Goal: Task Accomplishment & Management: Manage account settings

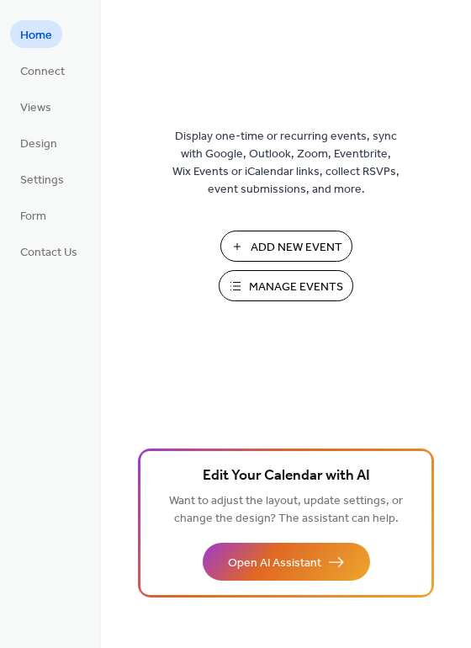
click at [273, 296] on span "Manage Events" at bounding box center [296, 287] width 94 height 18
click at [291, 294] on span "Manage Events" at bounding box center [296, 287] width 94 height 18
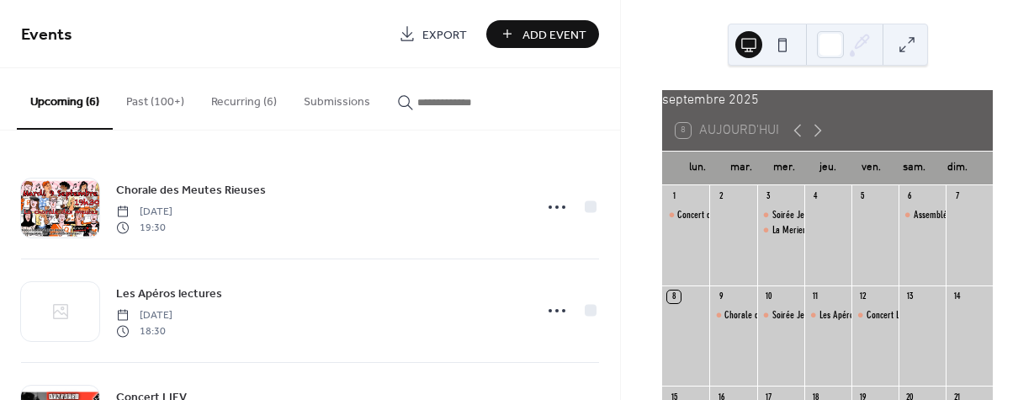
click at [430, 107] on input "button" at bounding box center [467, 102] width 101 height 18
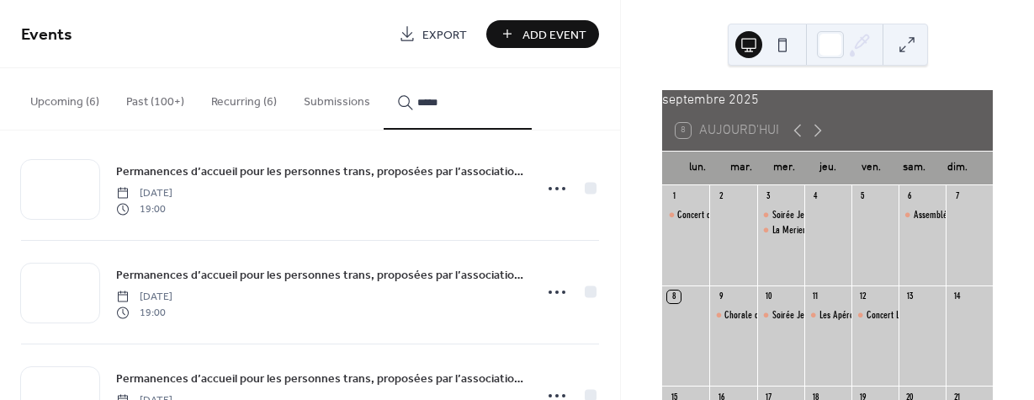
scroll to position [20, 0]
type input "*****"
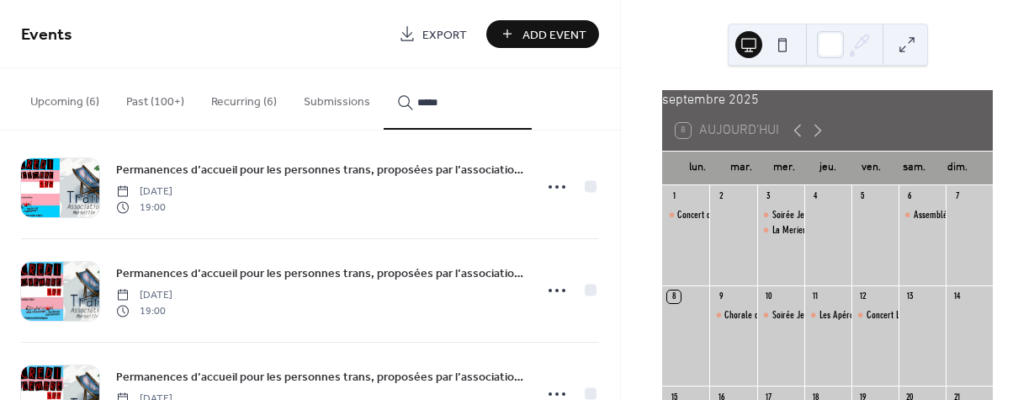
click at [545, 192] on icon at bounding box center [556, 186] width 27 height 27
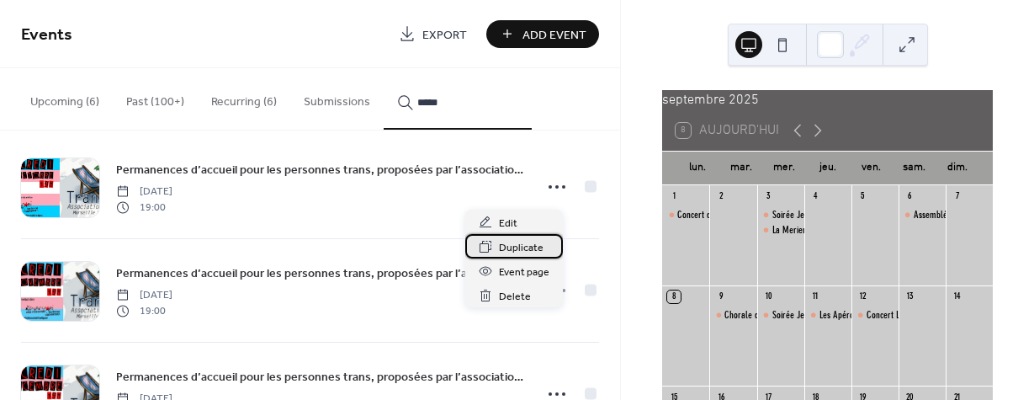
click at [512, 247] on span "Duplicate" at bounding box center [521, 248] width 45 height 18
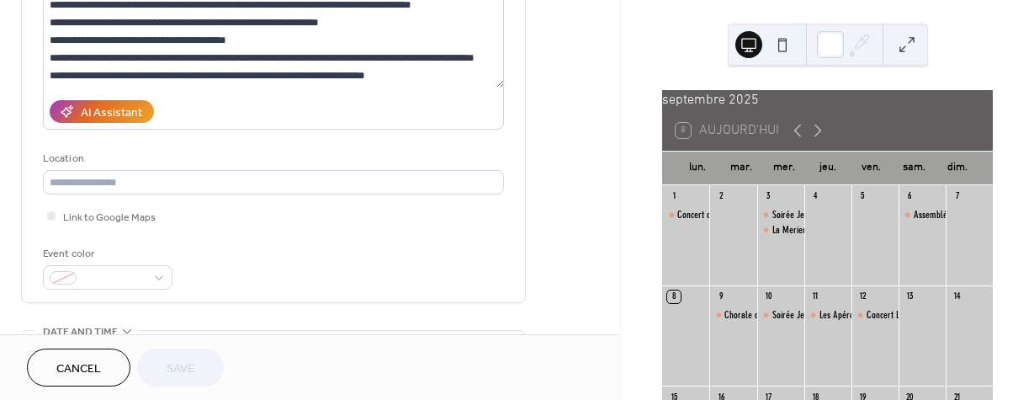
scroll to position [242, 0]
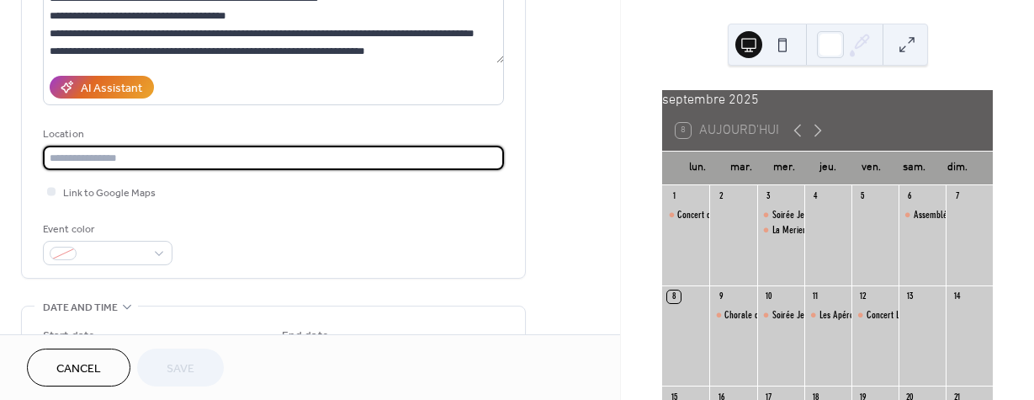
click at [117, 162] on input "text" at bounding box center [273, 158] width 461 height 24
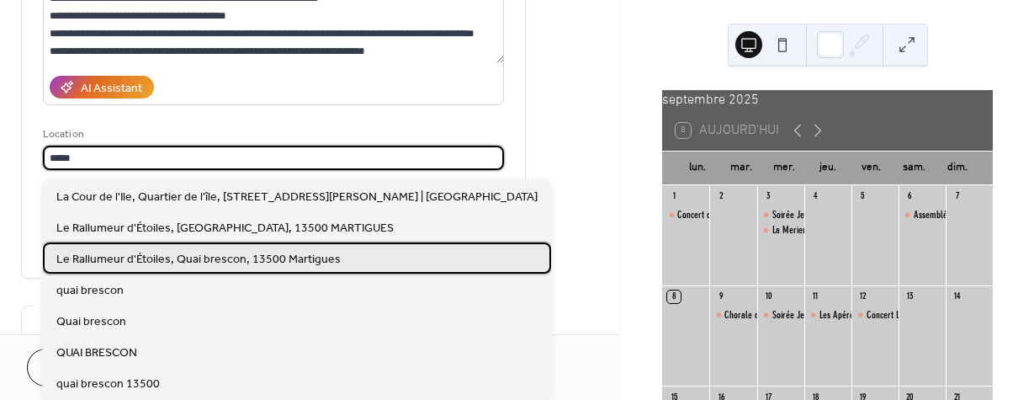
click at [153, 247] on div "Le Rallumeur d'Étoiles, Quai brescon, 13500 Martigues" at bounding box center [297, 257] width 508 height 31
type input "**********"
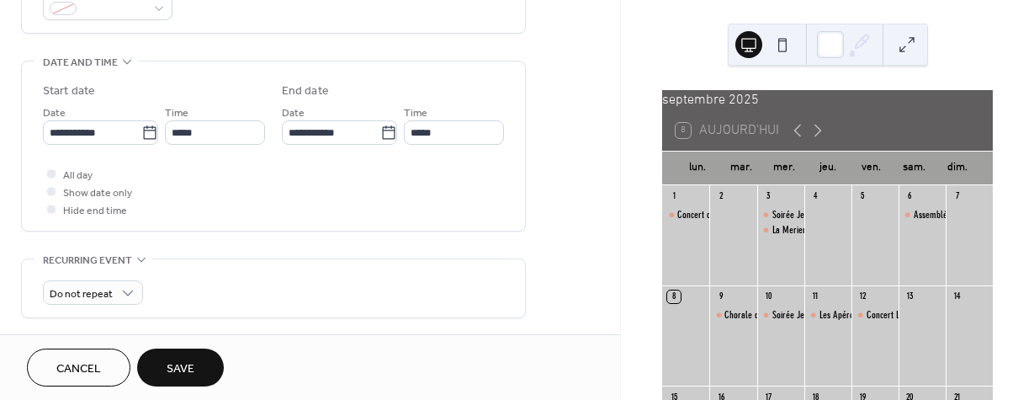
scroll to position [505, 0]
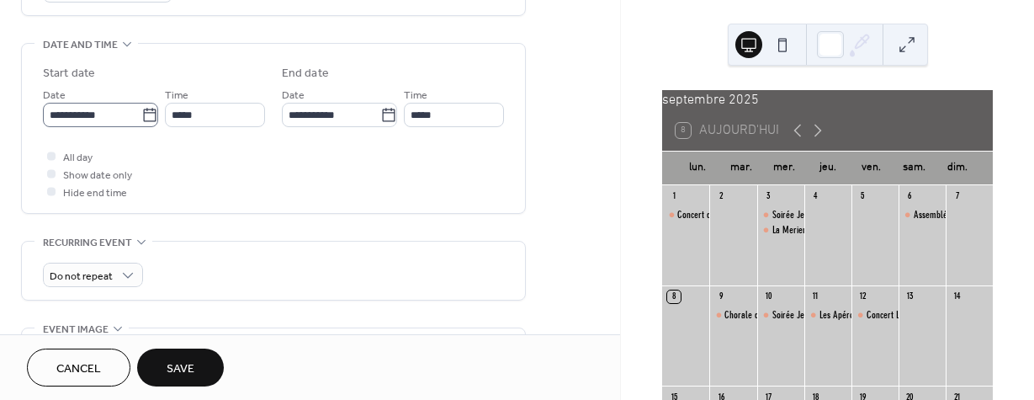
click at [145, 124] on icon at bounding box center [149, 115] width 17 height 17
click at [141, 125] on input "**********" at bounding box center [92, 115] width 98 height 24
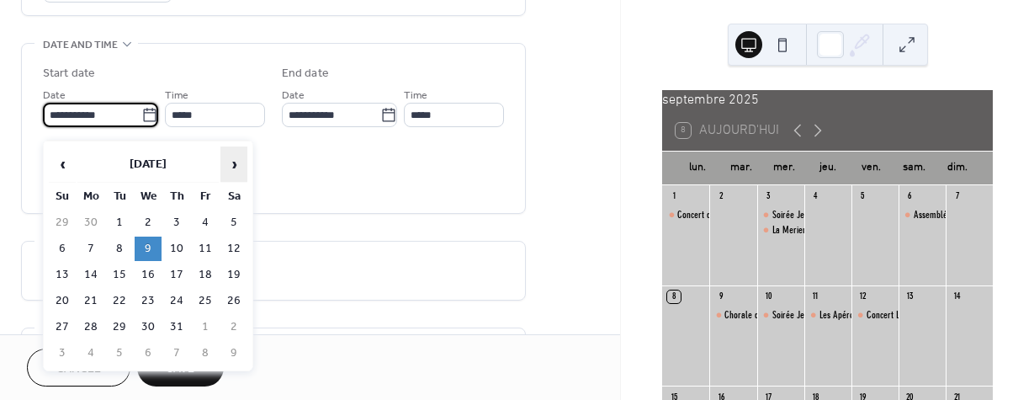
click at [229, 167] on span "›" at bounding box center [233, 164] width 25 height 34
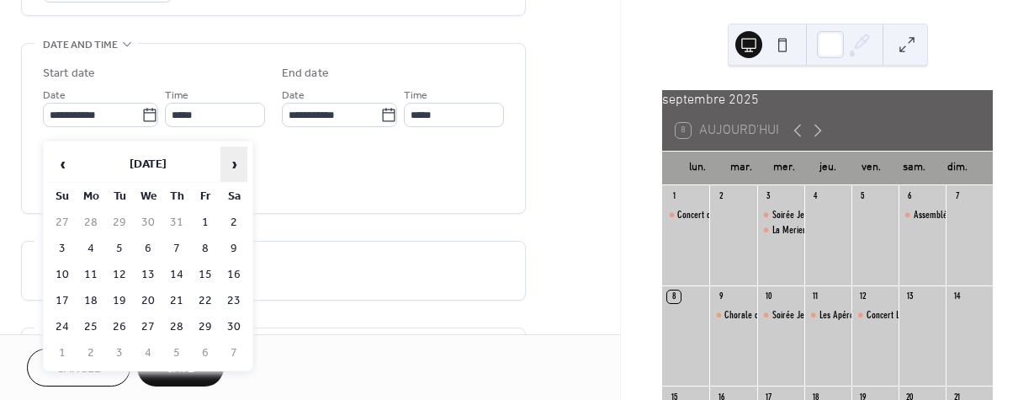
click at [229, 167] on span "›" at bounding box center [233, 164] width 25 height 34
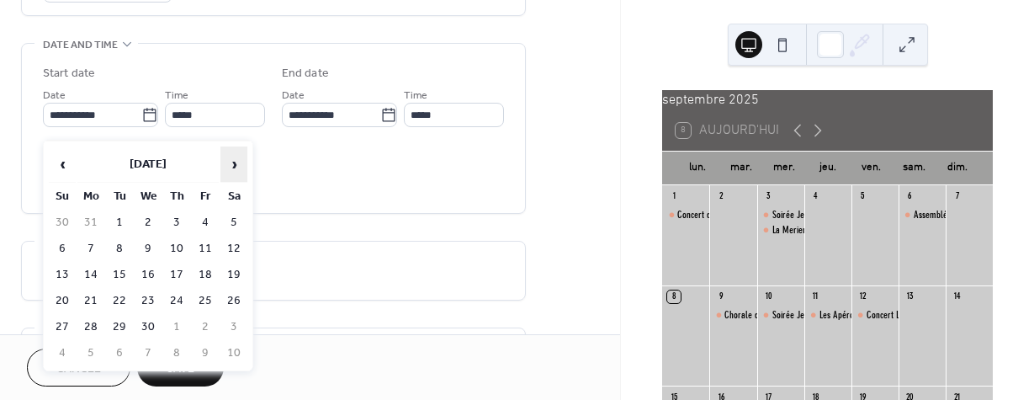
click at [229, 167] on span "›" at bounding box center [233, 164] width 25 height 34
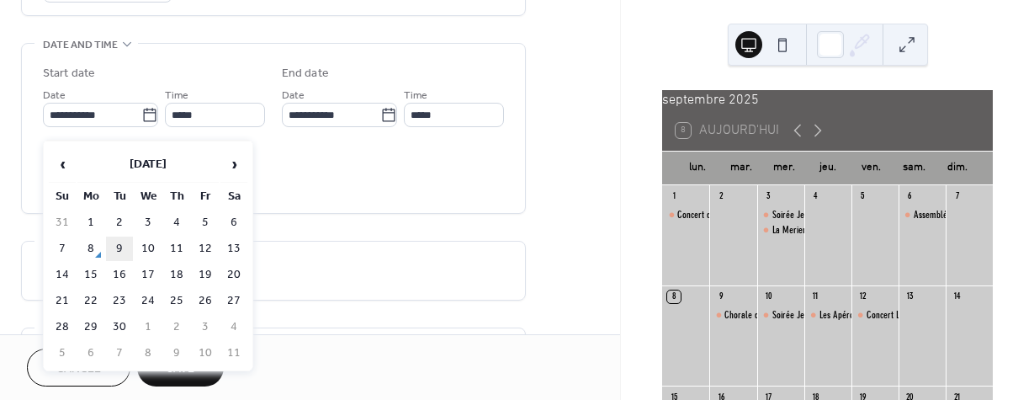
click at [122, 247] on td "9" at bounding box center [119, 248] width 27 height 24
type input "**********"
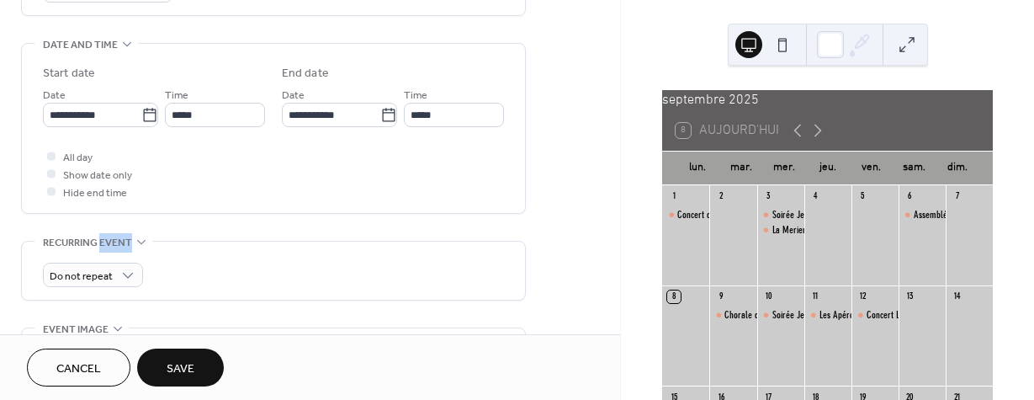
click at [122, 247] on span "Recurring event" at bounding box center [87, 243] width 89 height 18
click at [143, 122] on icon at bounding box center [149, 115] width 17 height 17
click at [141, 122] on input "**********" at bounding box center [92, 115] width 98 height 24
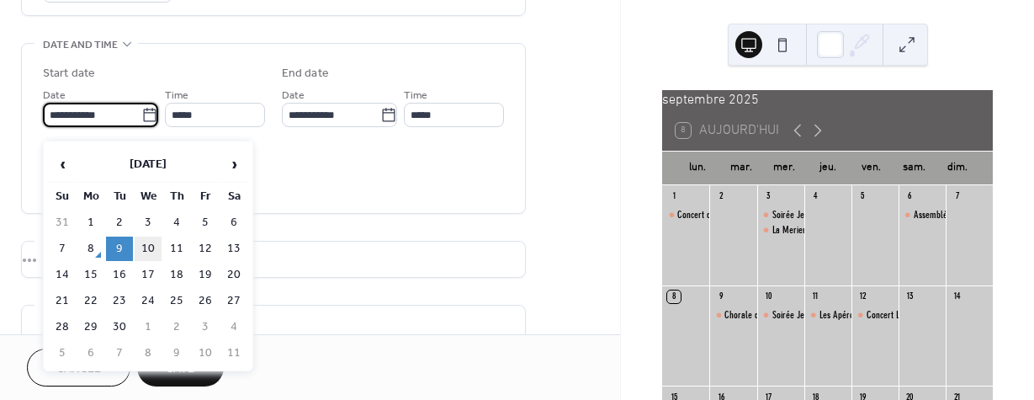
click at [143, 251] on td "10" at bounding box center [148, 248] width 27 height 24
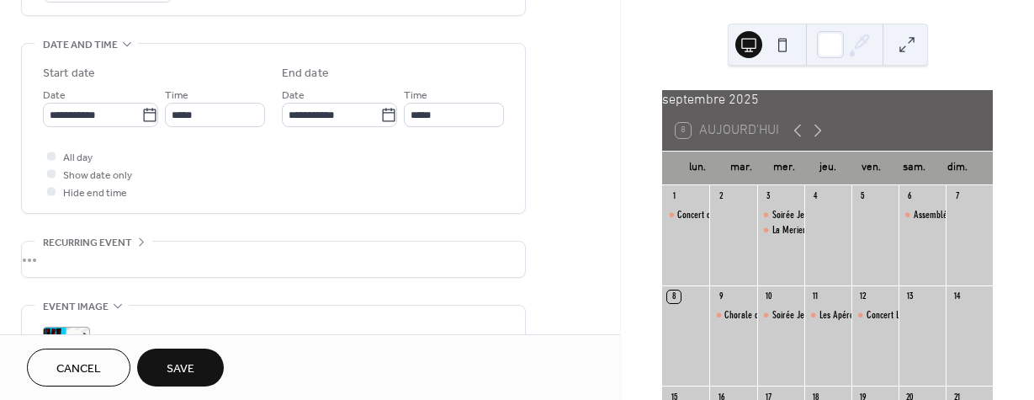
type input "**********"
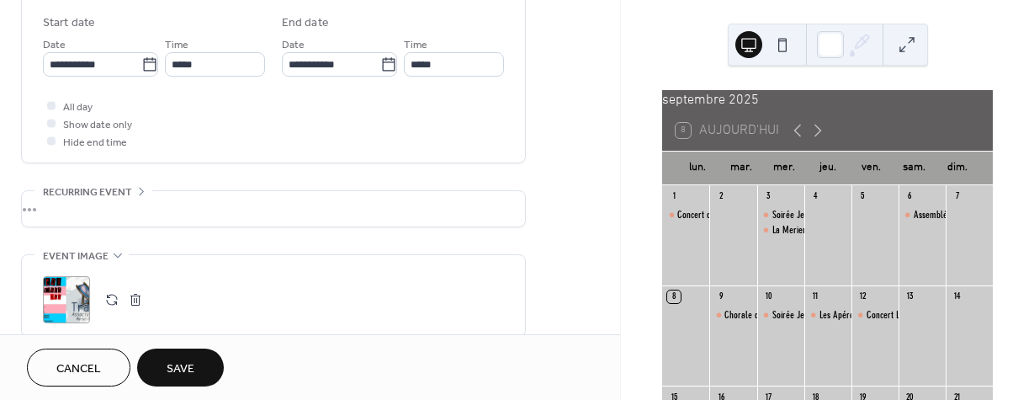
click at [104, 206] on div "•••" at bounding box center [273, 208] width 503 height 35
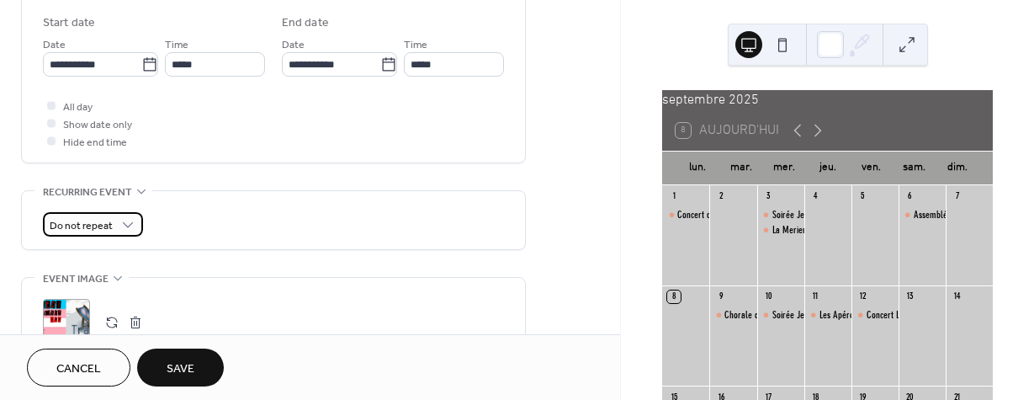
click at [100, 221] on div "Do not repeat" at bounding box center [93, 224] width 100 height 24
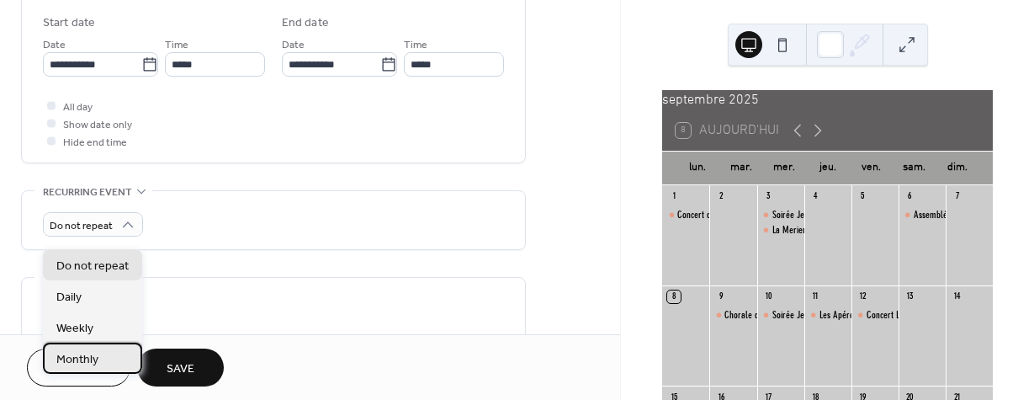
click at [98, 361] on span "Monthly" at bounding box center [77, 360] width 42 height 18
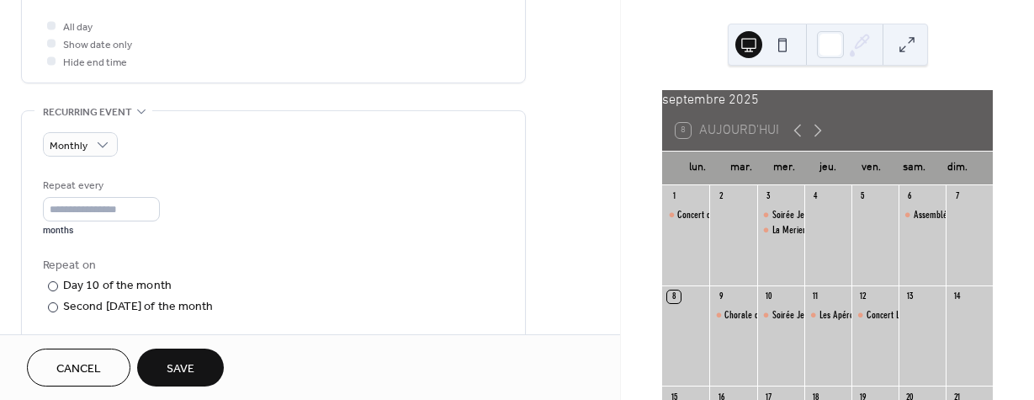
scroll to position [646, 0]
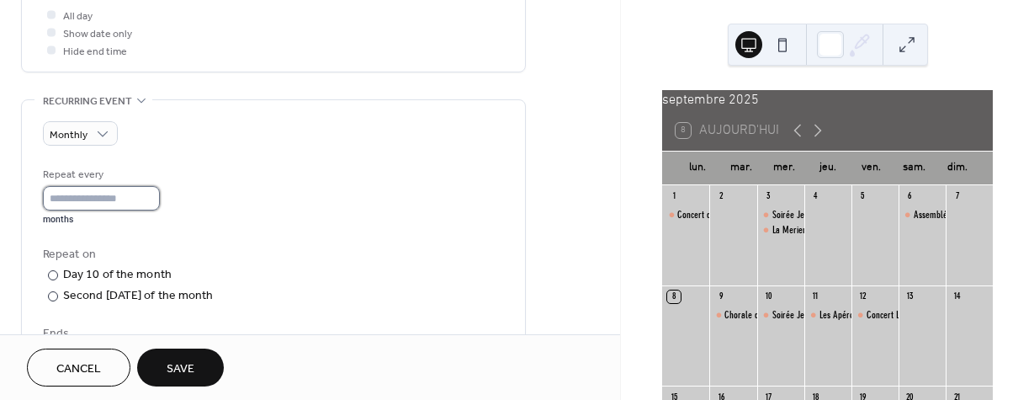
click at [120, 210] on input "*" at bounding box center [101, 198] width 117 height 24
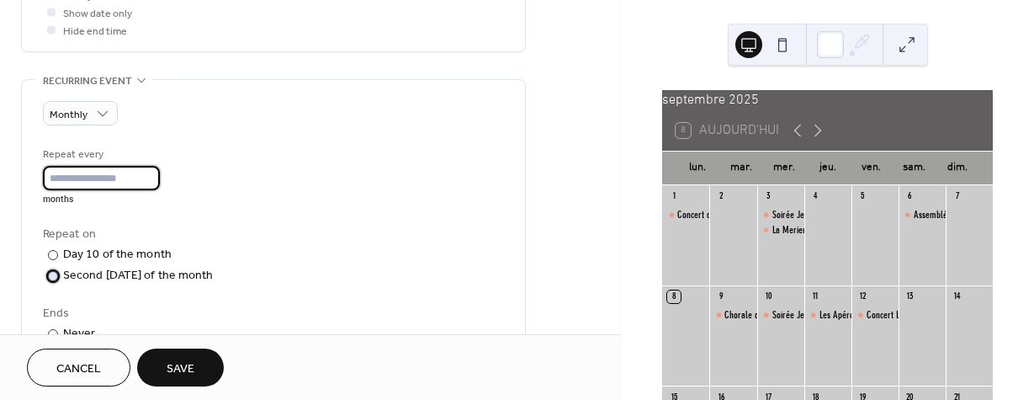
click at [95, 284] on div "Second [DATE] of the month" at bounding box center [138, 276] width 151 height 18
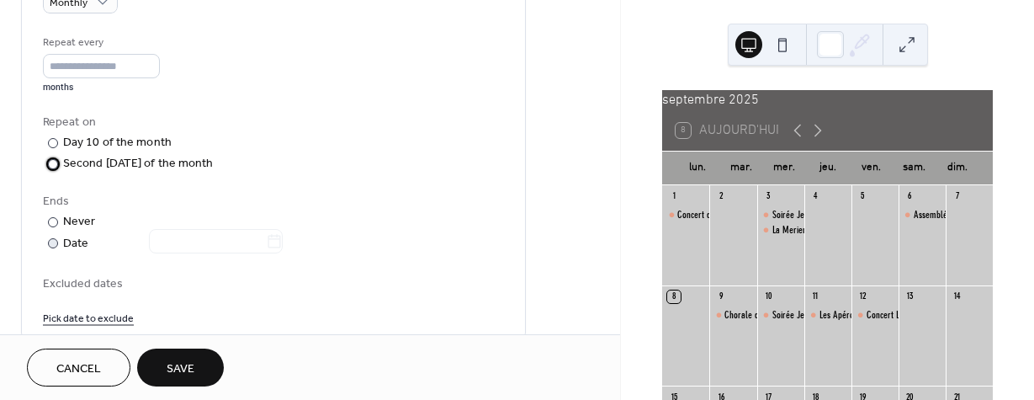
scroll to position [787, 0]
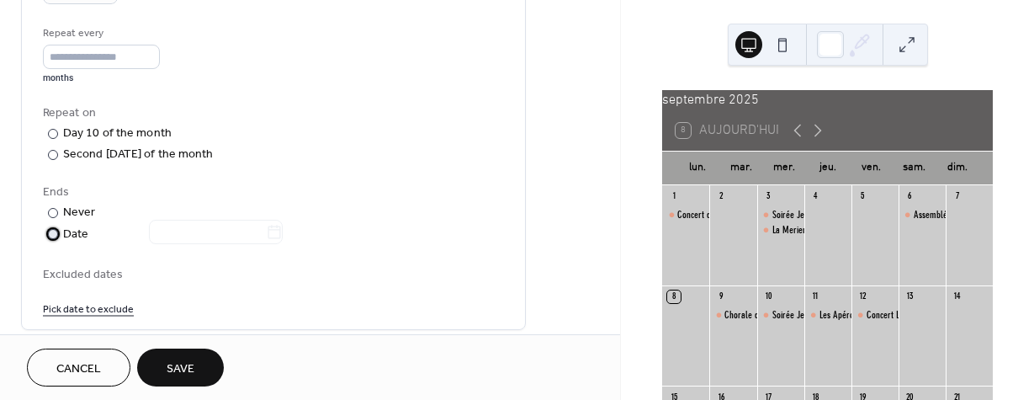
click at [80, 244] on div "Date" at bounding box center [173, 234] width 220 height 19
click at [229, 244] on input "text" at bounding box center [207, 232] width 117 height 24
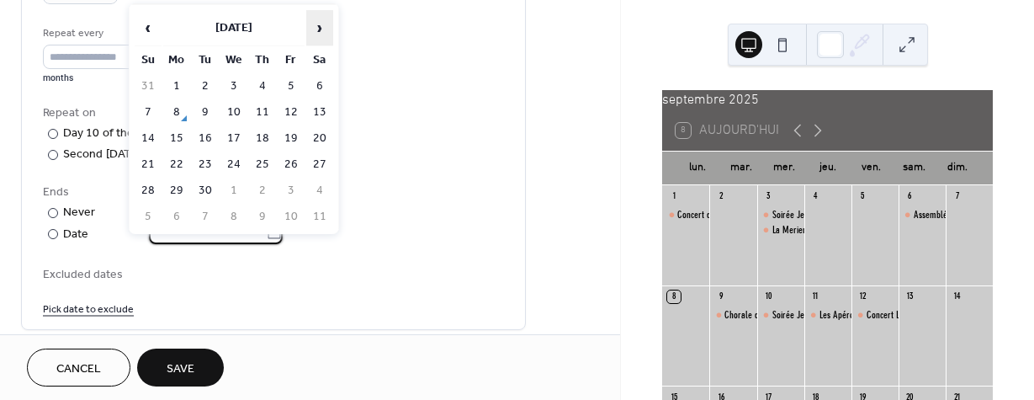
click at [327, 30] on span "›" at bounding box center [319, 28] width 25 height 34
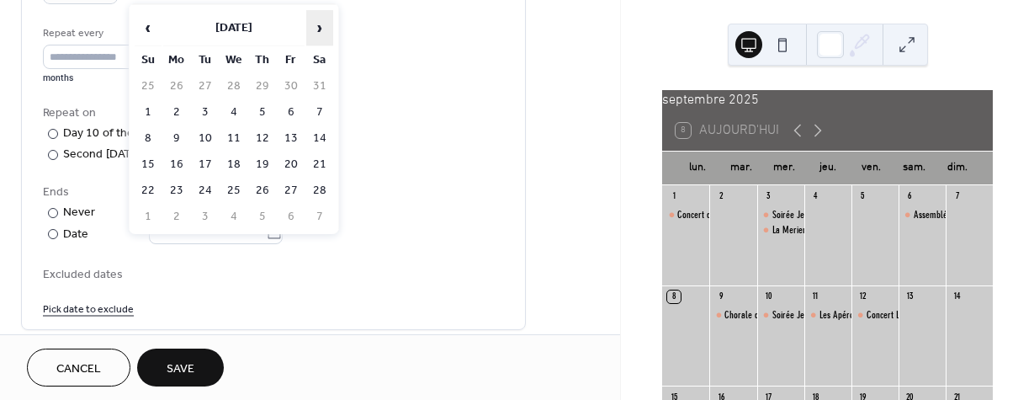
click at [327, 30] on span "›" at bounding box center [319, 28] width 25 height 34
click at [199, 191] on td "30" at bounding box center [205, 190] width 27 height 24
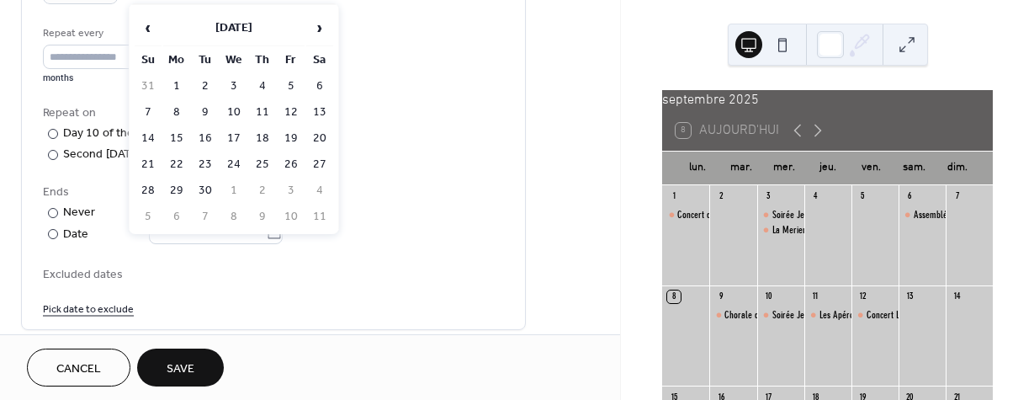
type input "**********"
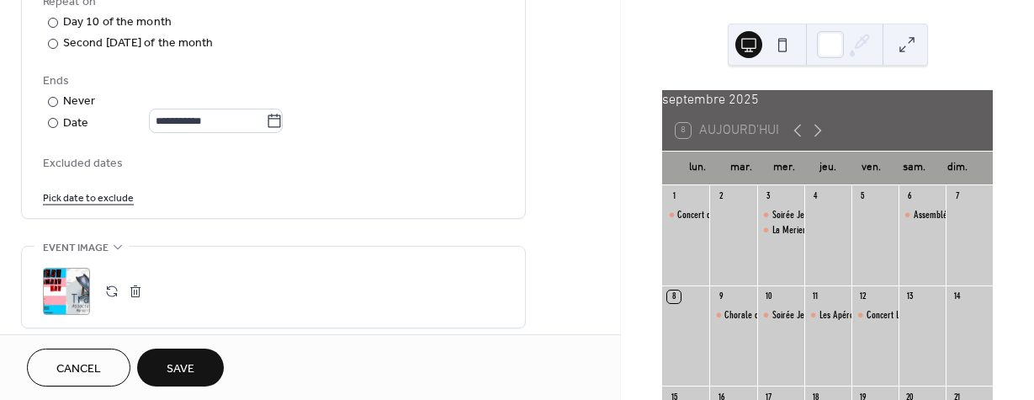
scroll to position [999, 0]
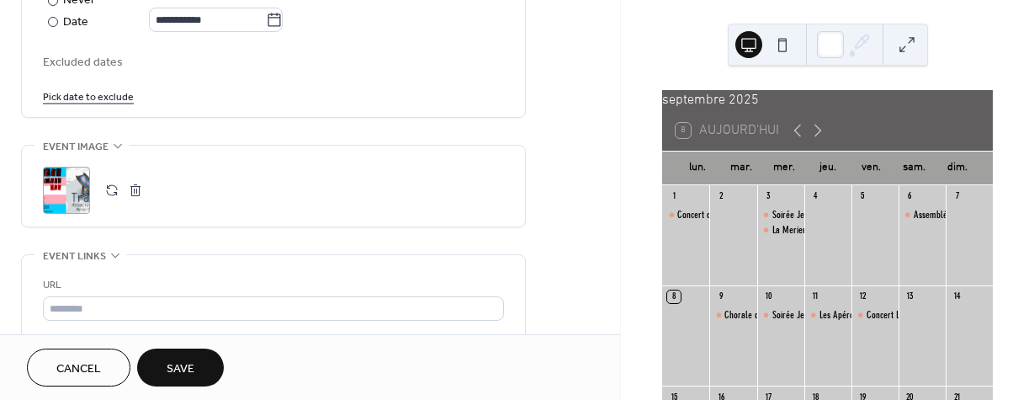
click at [138, 202] on button "button" at bounding box center [136, 190] width 24 height 24
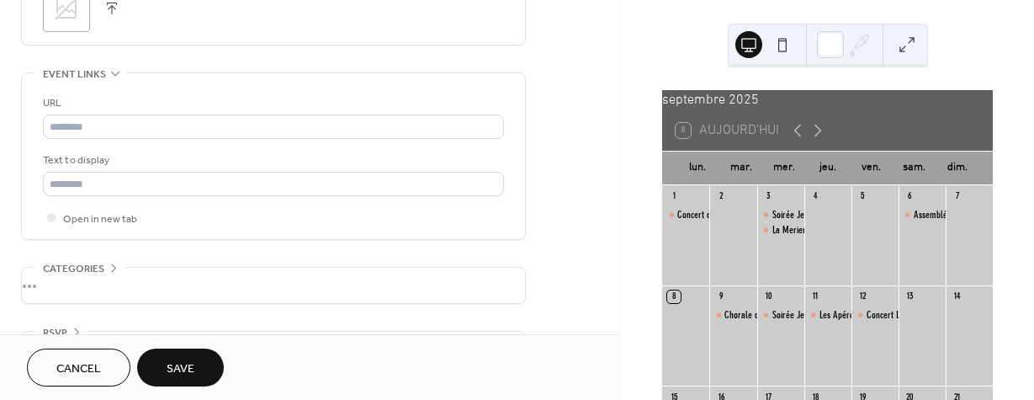
scroll to position [1255, 0]
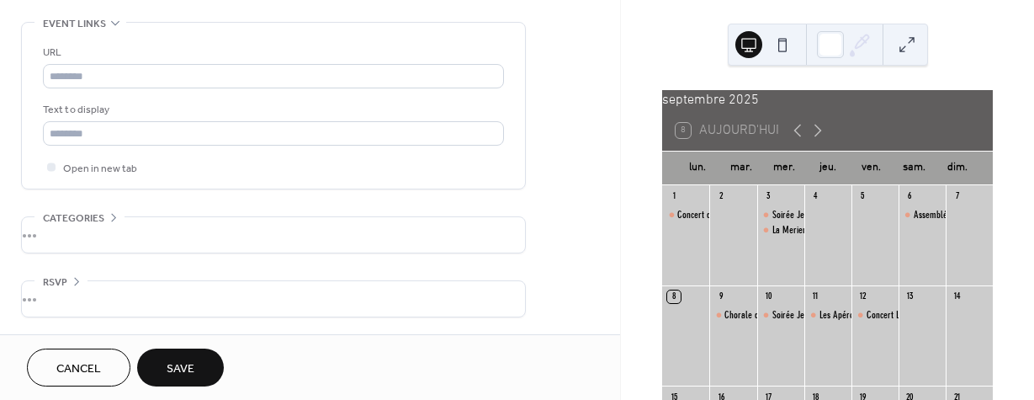
click at [184, 370] on span "Save" at bounding box center [181, 369] width 28 height 18
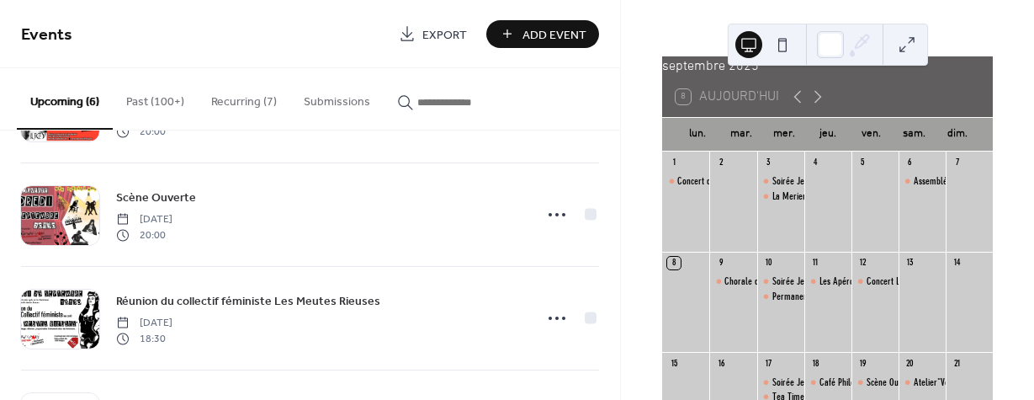
scroll to position [313, 0]
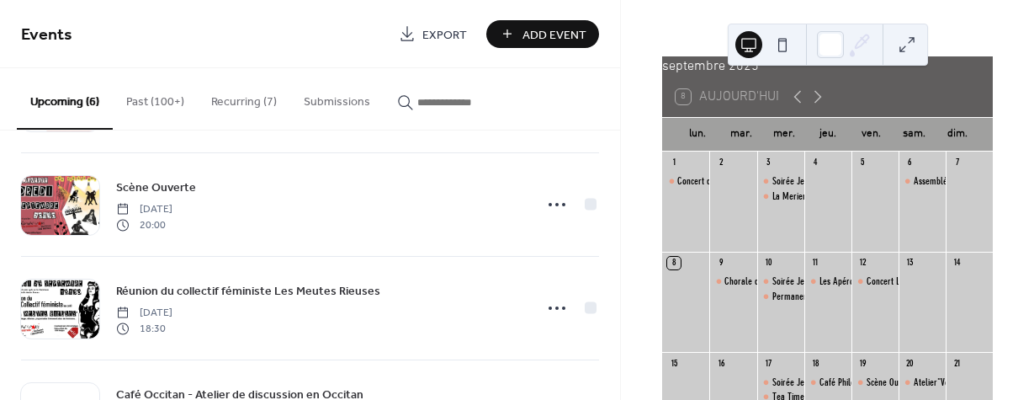
click at [250, 99] on button "Recurring (7)" at bounding box center [244, 98] width 93 height 60
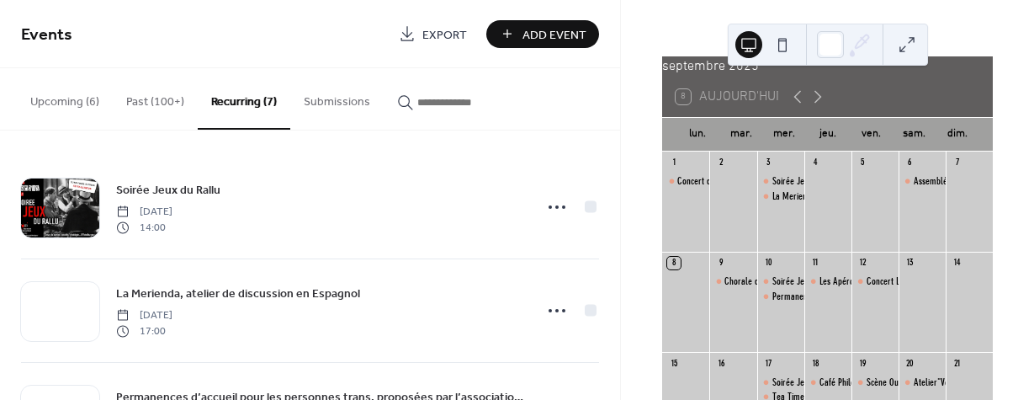
click at [88, 112] on button "Upcoming (6)" at bounding box center [65, 98] width 96 height 60
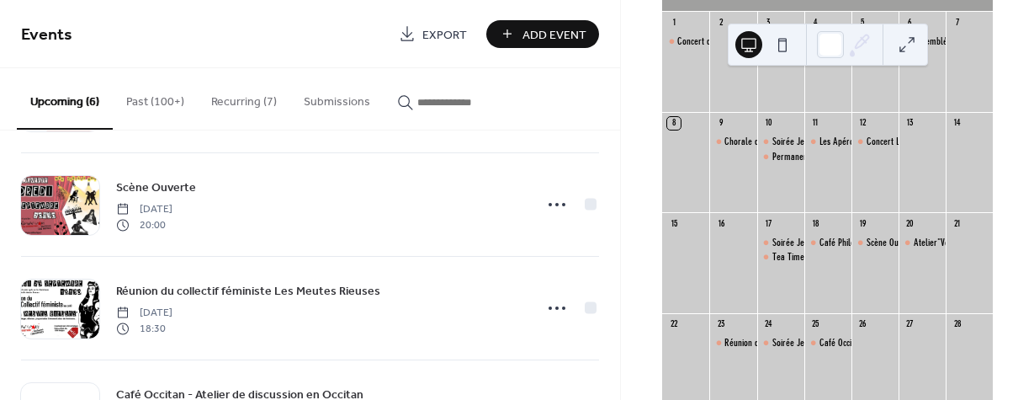
scroll to position [189, 0]
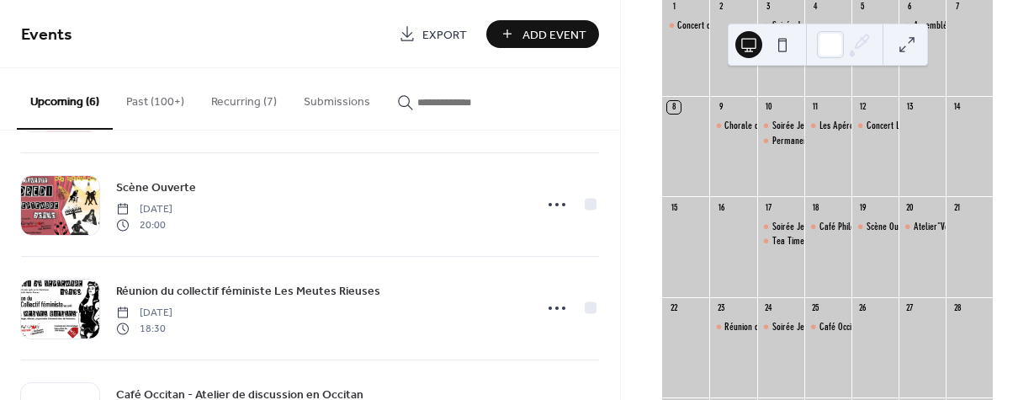
click at [258, 114] on button "Recurring (7)" at bounding box center [244, 98] width 93 height 60
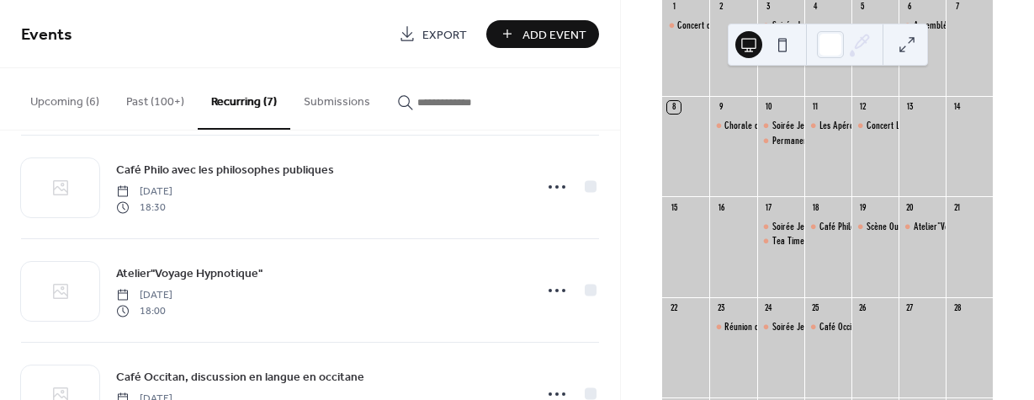
scroll to position [506, 0]
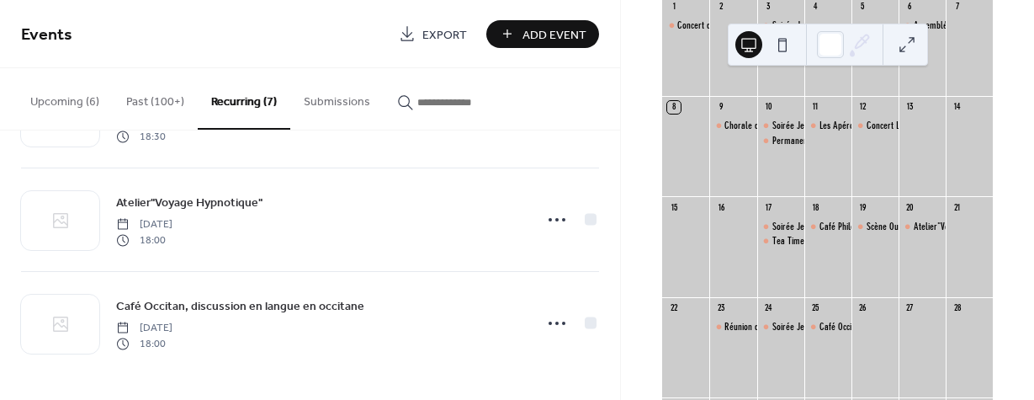
click at [80, 106] on button "Upcoming (6)" at bounding box center [65, 98] width 96 height 60
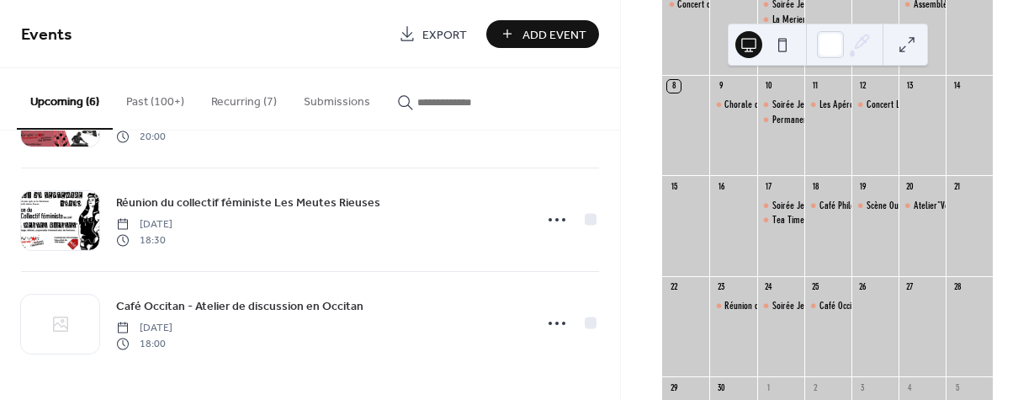
scroll to position [231, 0]
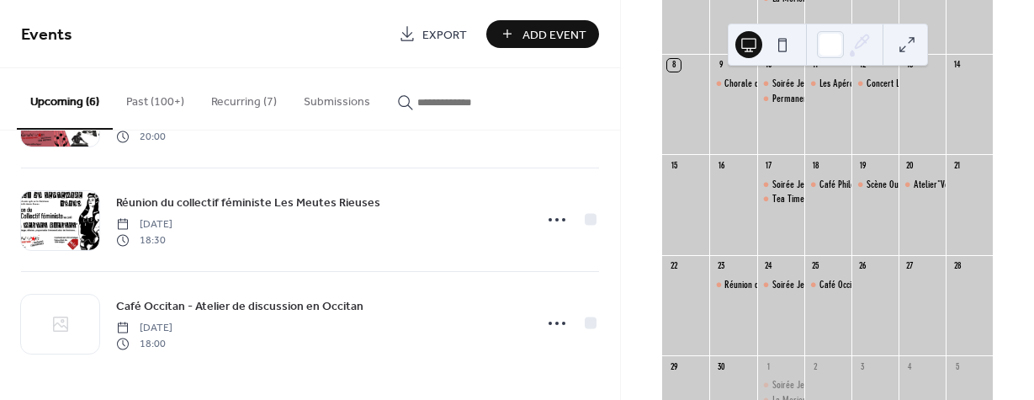
click at [545, 34] on span "Add Event" at bounding box center [554, 35] width 64 height 18
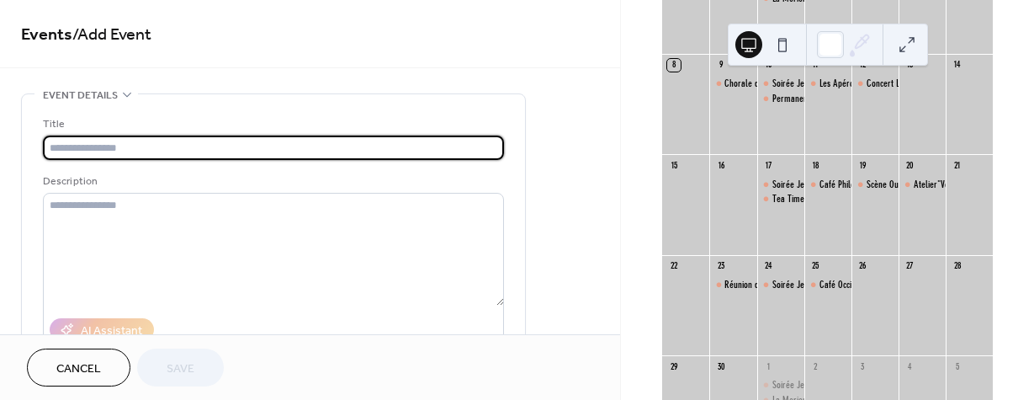
paste input "**********"
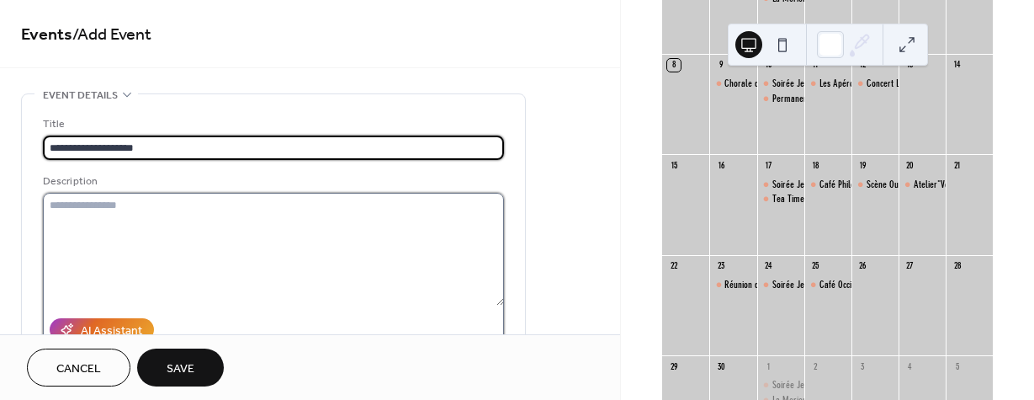
click at [193, 243] on textarea at bounding box center [273, 249] width 461 height 113
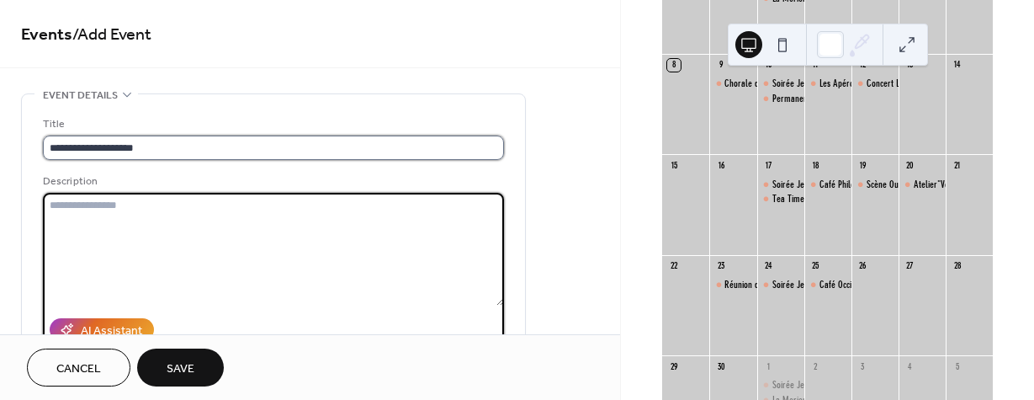
click at [191, 146] on input "**********" at bounding box center [273, 147] width 461 height 24
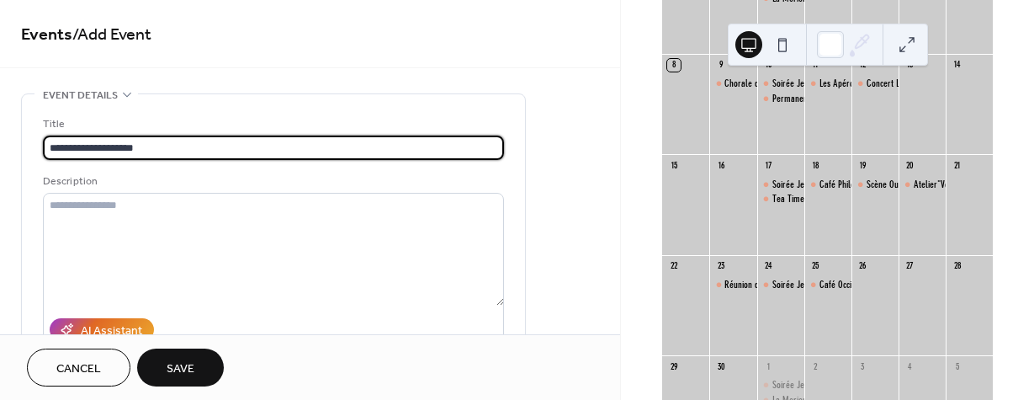
drag, startPoint x: 191, startPoint y: 146, endPoint x: 109, endPoint y: 149, distance: 82.5
click at [109, 149] on input "**********" at bounding box center [273, 147] width 461 height 24
type input "**********"
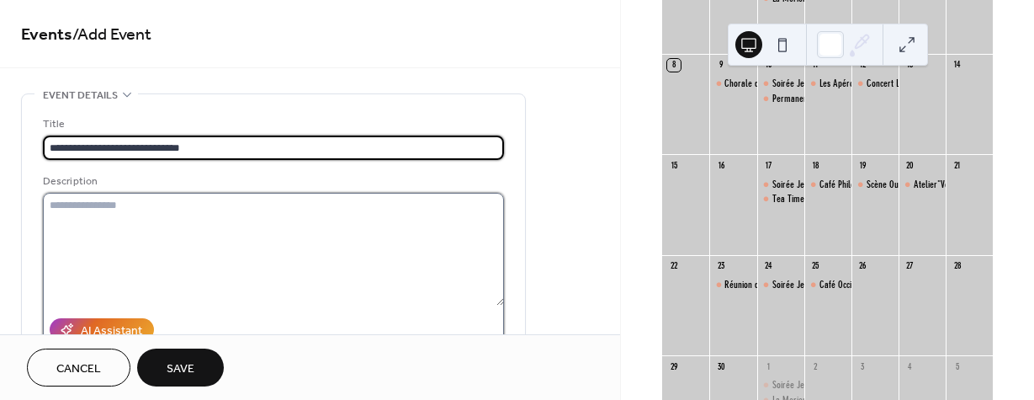
click at [220, 212] on textarea at bounding box center [273, 249] width 461 height 113
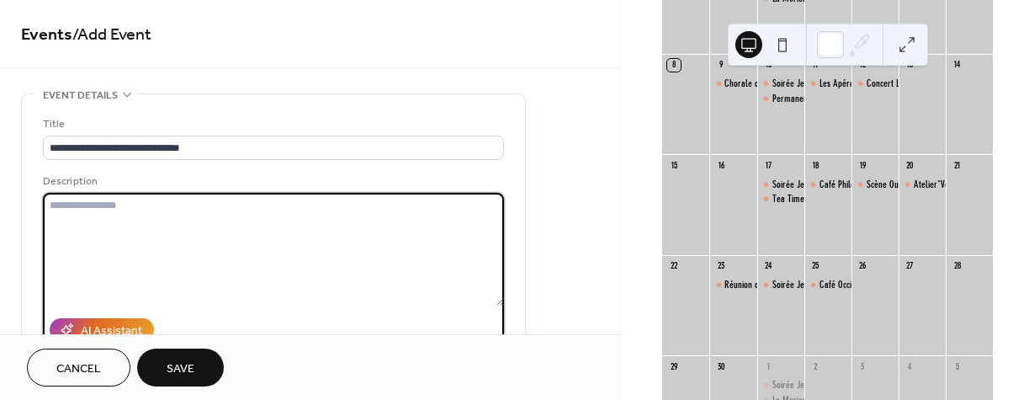
paste textarea "**********"
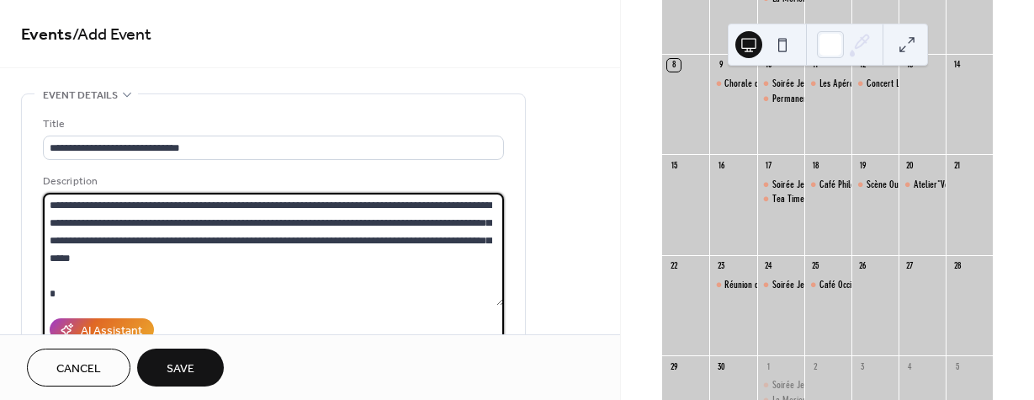
scroll to position [387, 0]
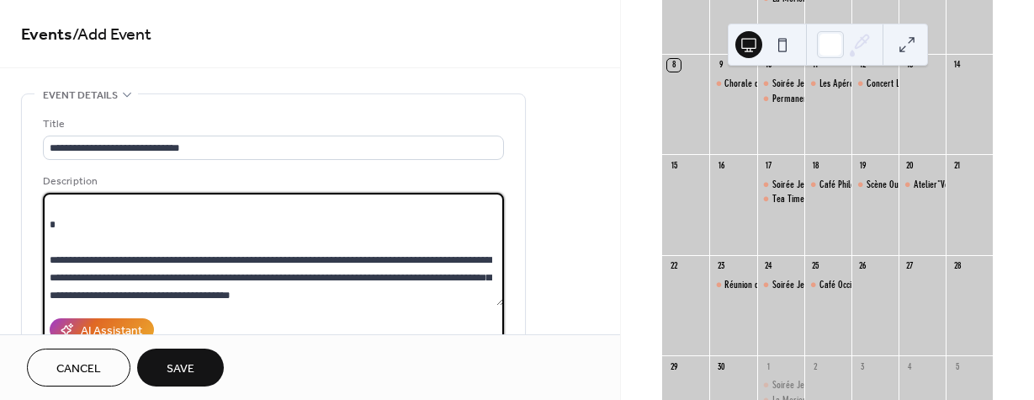
click at [220, 234] on textarea at bounding box center [273, 249] width 461 height 113
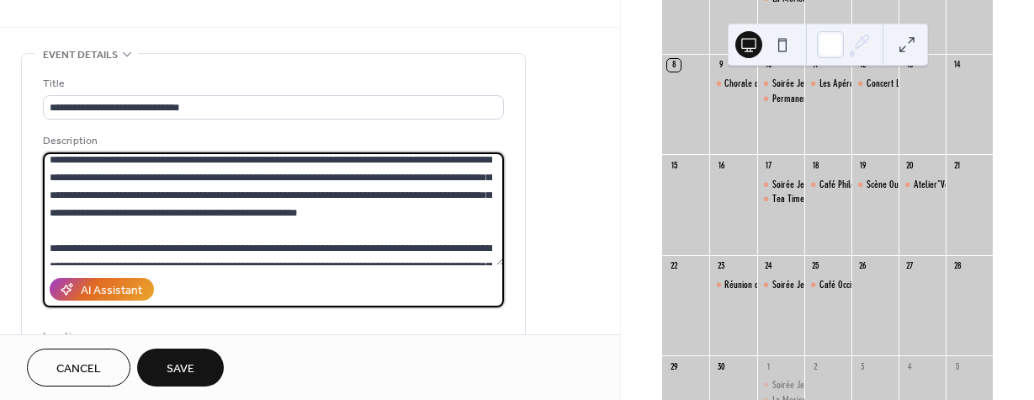
scroll to position [252, 0]
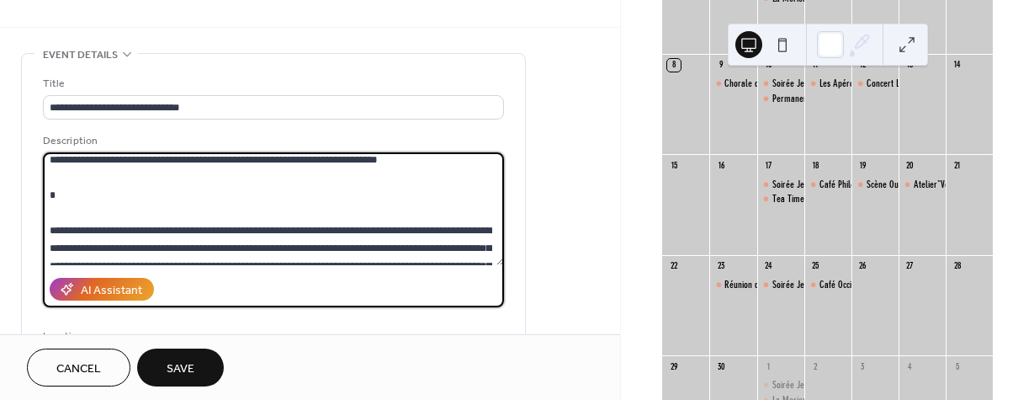
click at [109, 209] on textarea at bounding box center [273, 208] width 461 height 113
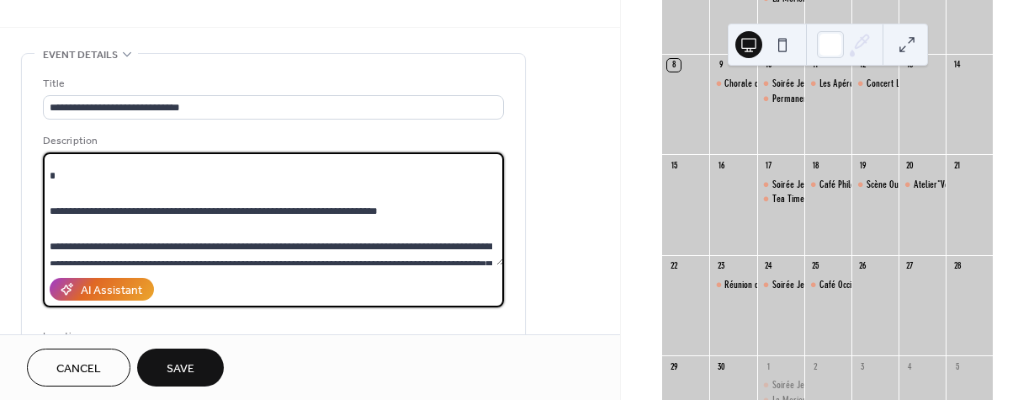
scroll to position [192, 0]
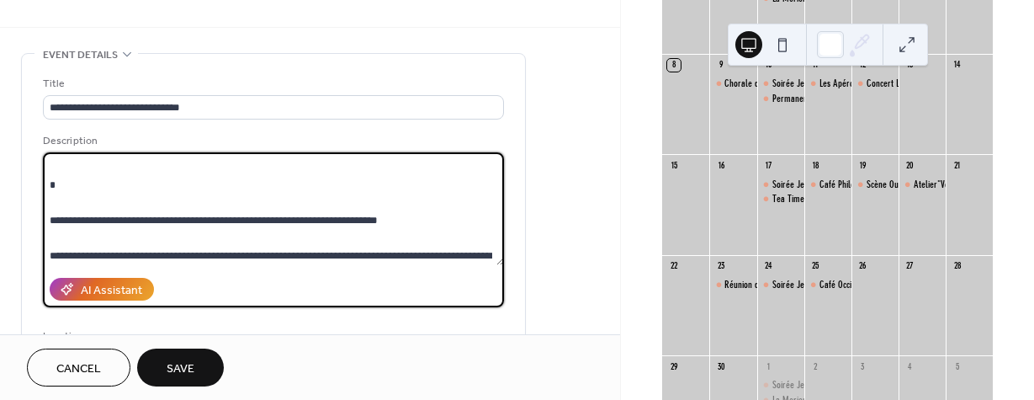
click at [98, 199] on textarea at bounding box center [273, 208] width 461 height 113
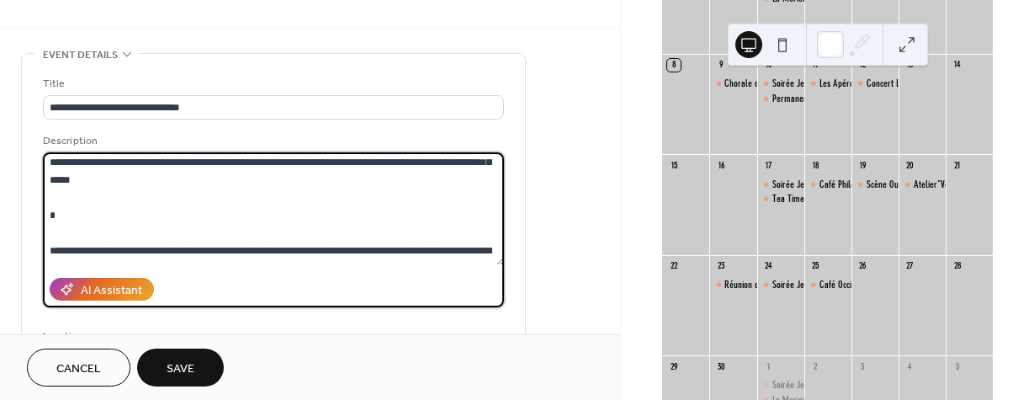
scroll to position [40, 0]
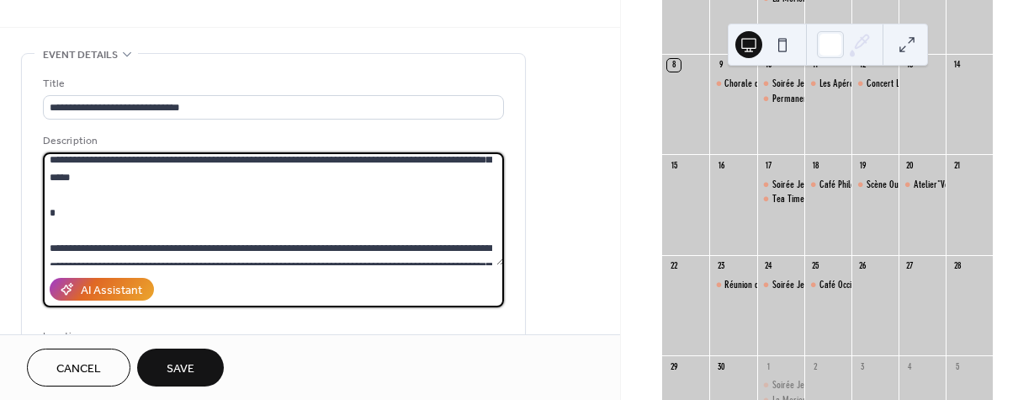
click at [86, 215] on textarea at bounding box center [273, 208] width 461 height 113
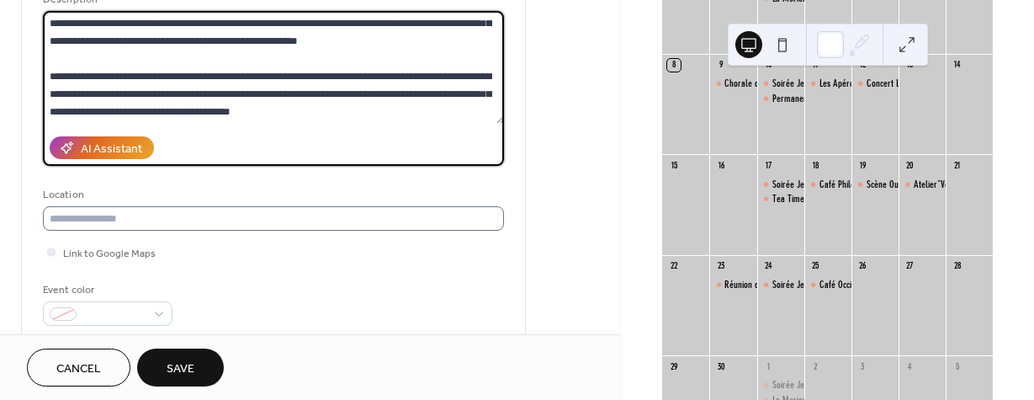
scroll to position [374, 0]
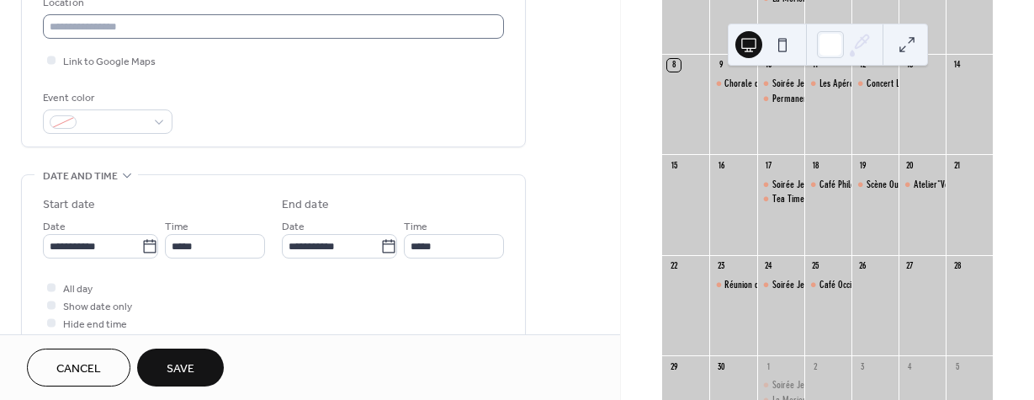
type textarea "**********"
click at [162, 38] on input "text" at bounding box center [273, 26] width 461 height 24
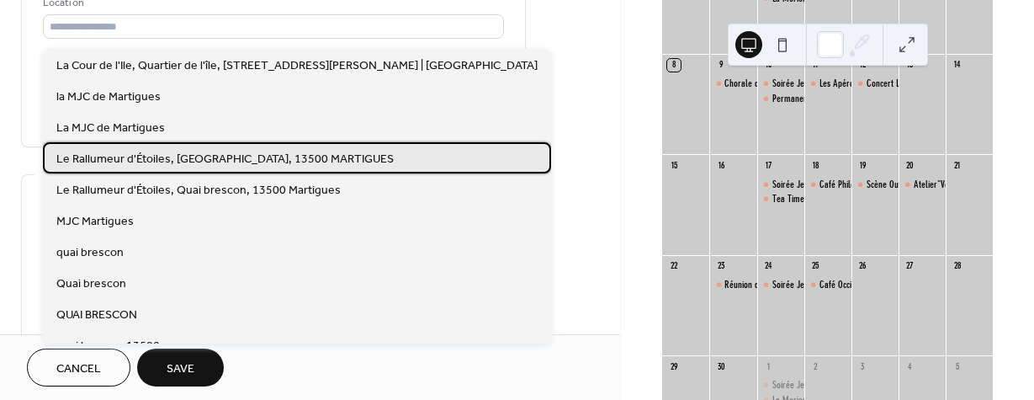
click at [131, 163] on span "Le Rallumeur d'Étoiles, quai Brescon, 13500 MARTIGUES" at bounding box center [224, 160] width 337 height 18
type input "**********"
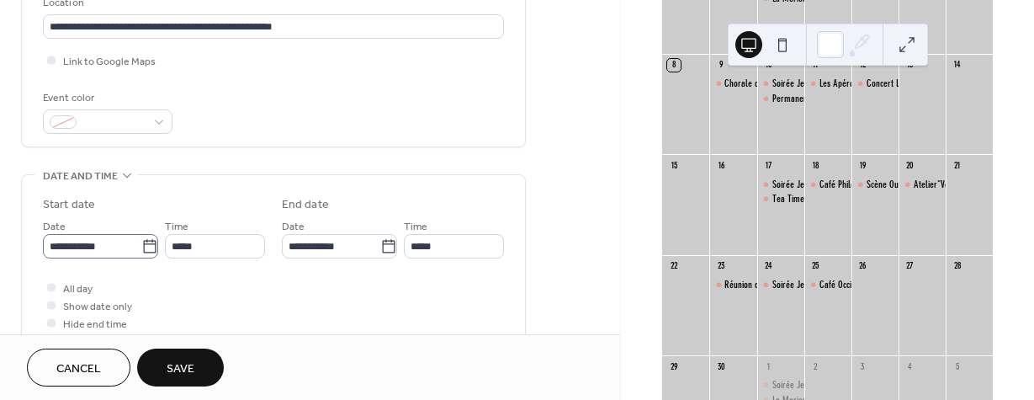
click at [146, 255] on icon at bounding box center [149, 246] width 17 height 17
click at [141, 257] on input "**********" at bounding box center [92, 246] width 98 height 24
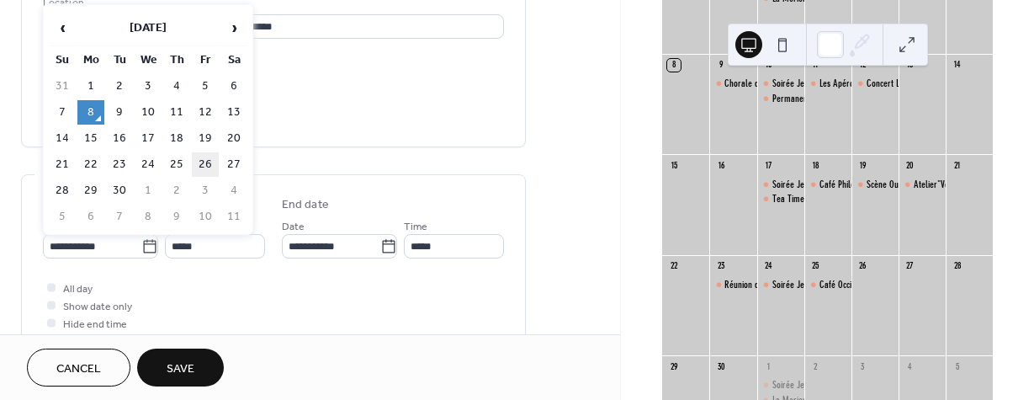
click at [209, 168] on td "26" at bounding box center [205, 164] width 27 height 24
type input "**********"
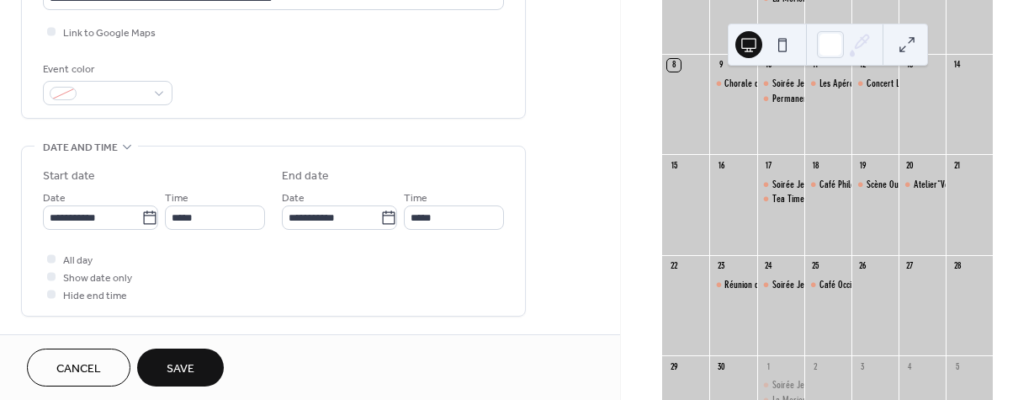
scroll to position [474, 0]
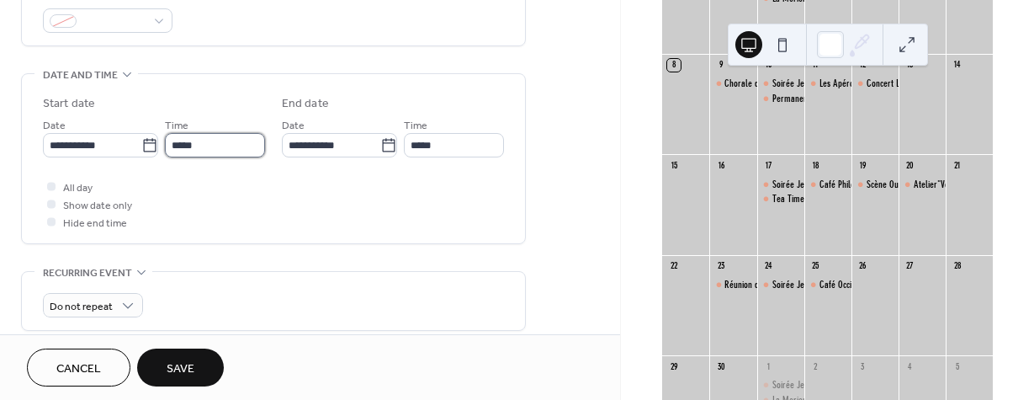
click at [195, 143] on input "*****" at bounding box center [215, 145] width 100 height 24
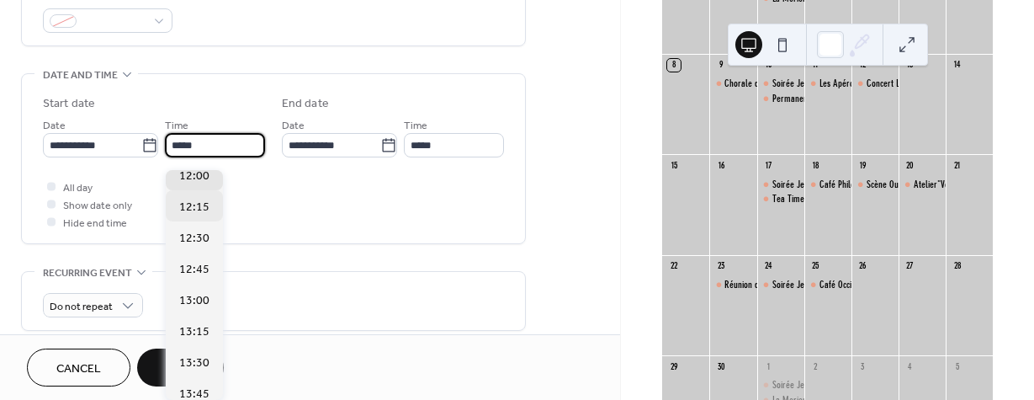
scroll to position [1507, 0]
click at [165, 142] on input "*****" at bounding box center [215, 145] width 100 height 24
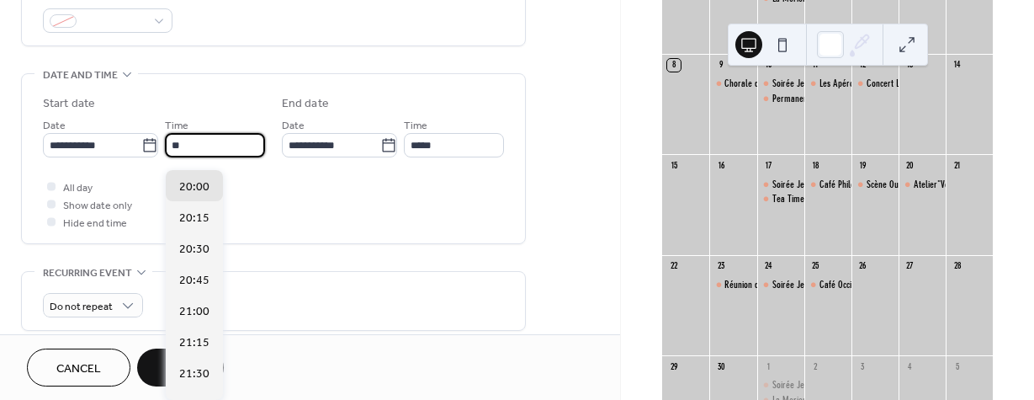
scroll to position [2490, 0]
type input "*****"
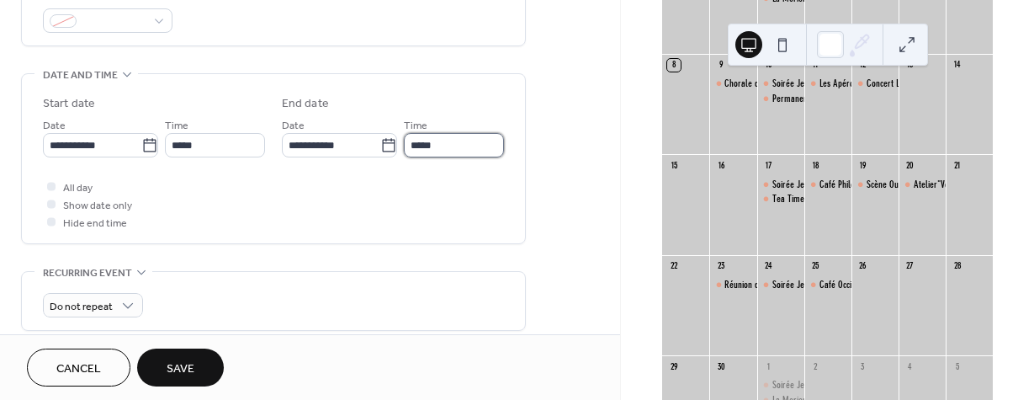
click at [447, 147] on input "*****" at bounding box center [454, 145] width 100 height 24
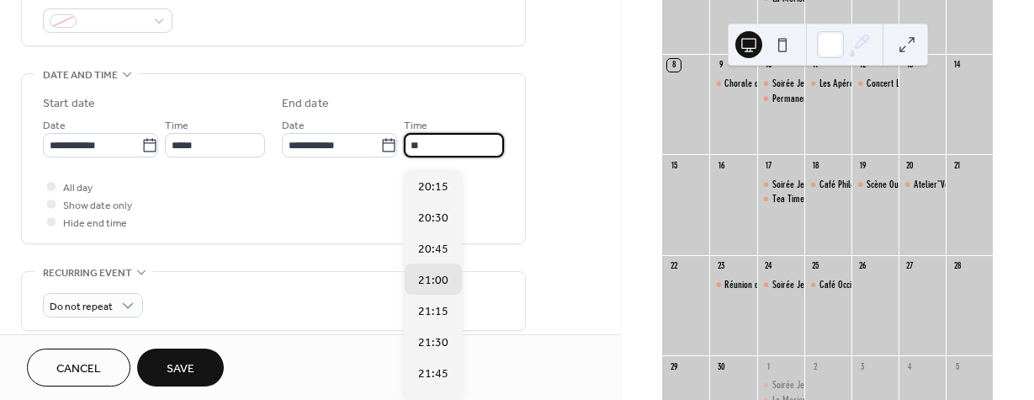
type input "*"
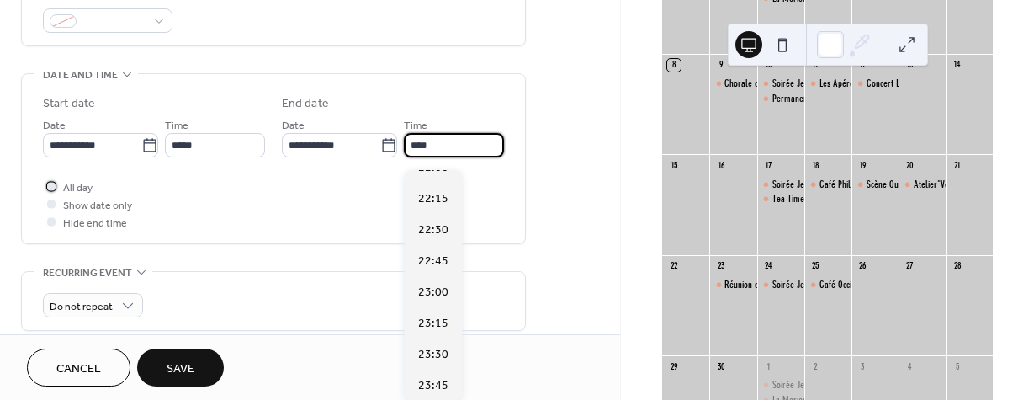
type input "*****"
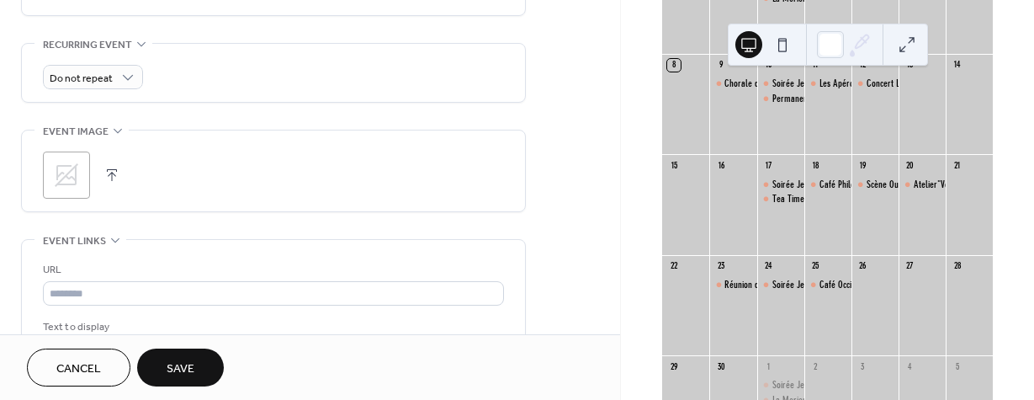
scroll to position [707, 0]
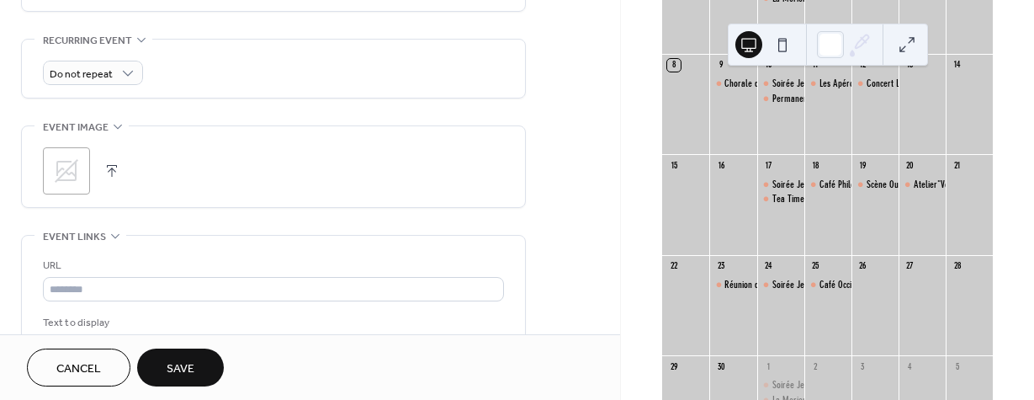
click at [74, 183] on icon at bounding box center [66, 170] width 27 height 27
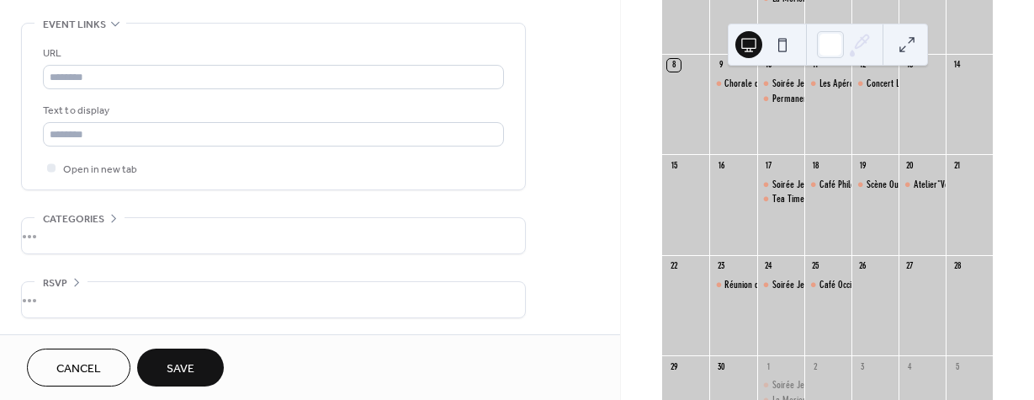
scroll to position [937, 0]
click at [178, 370] on span "Save" at bounding box center [181, 369] width 28 height 18
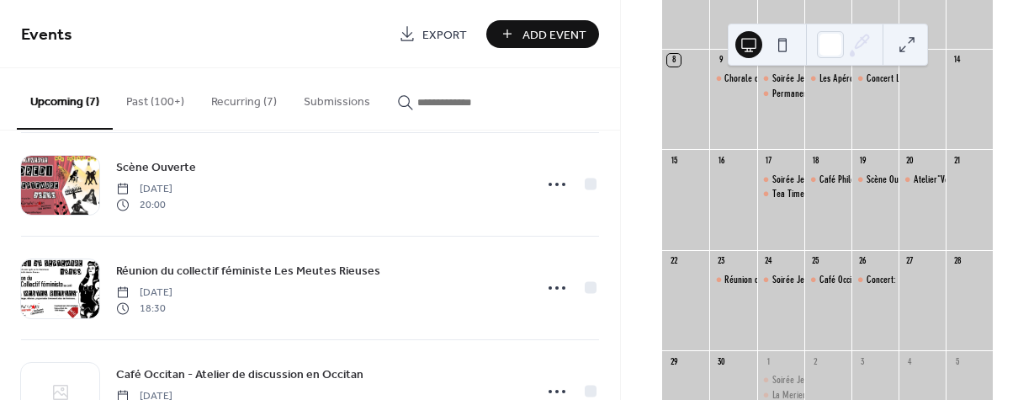
scroll to position [240, 0]
click at [554, 39] on span "Add Event" at bounding box center [554, 35] width 64 height 18
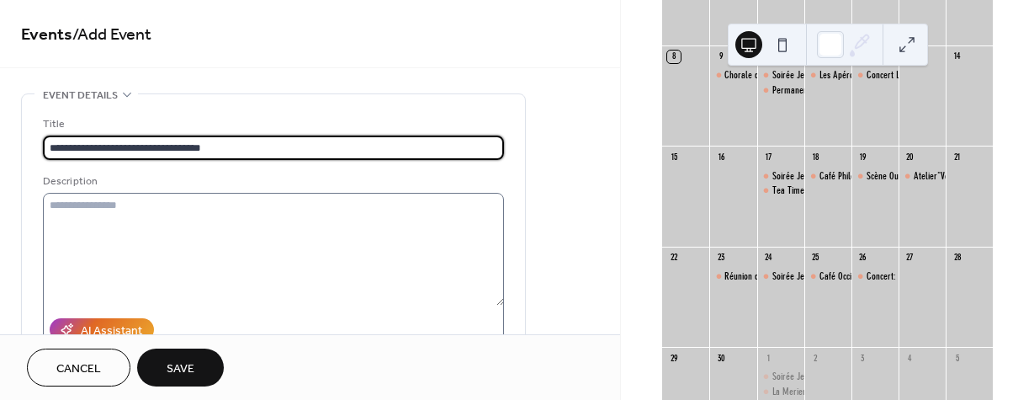
type input "**********"
click at [185, 220] on textarea at bounding box center [273, 249] width 461 height 113
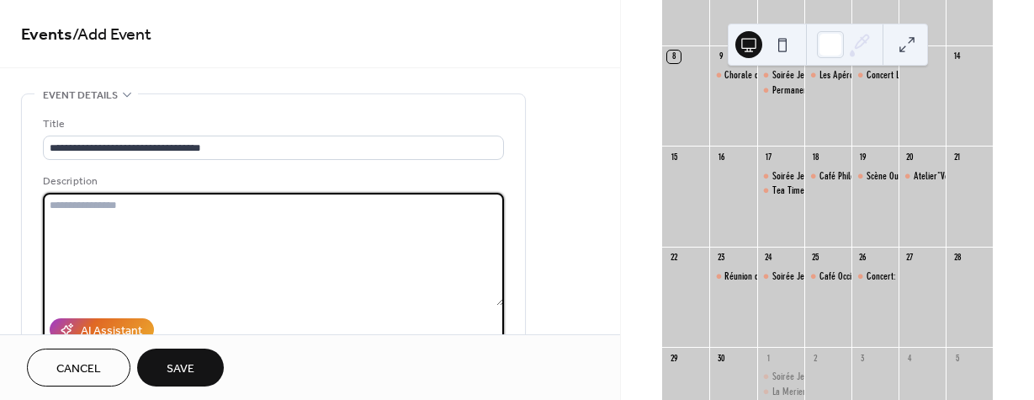
paste textarea "**********"
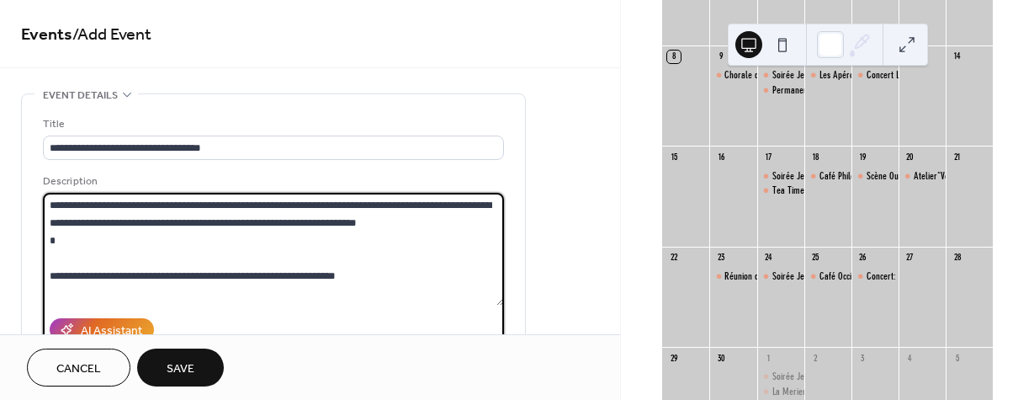
scroll to position [20, 0]
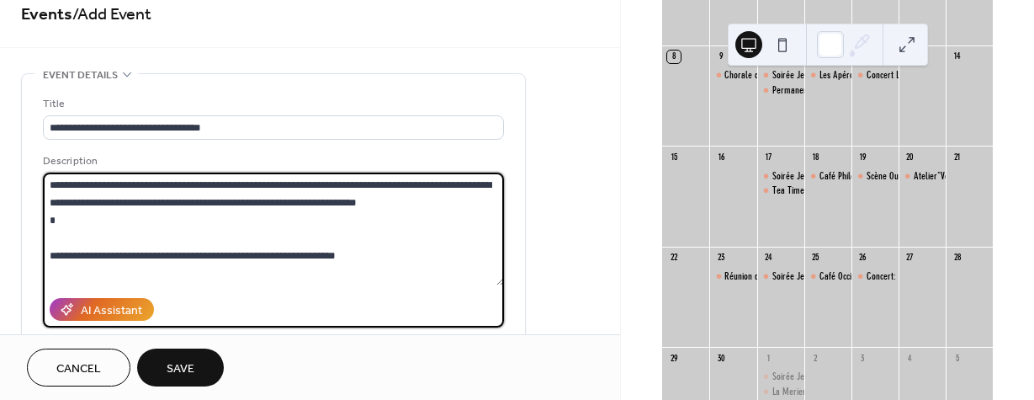
click at [209, 222] on textarea "**********" at bounding box center [273, 228] width 461 height 113
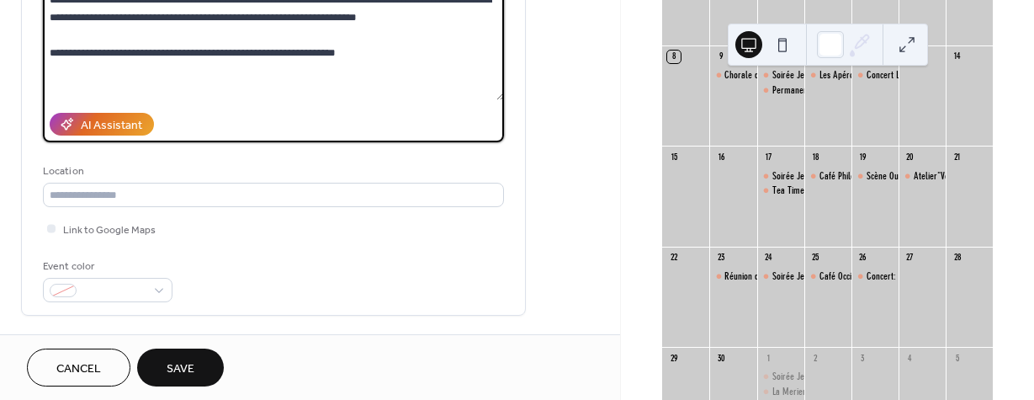
scroll to position [212, 0]
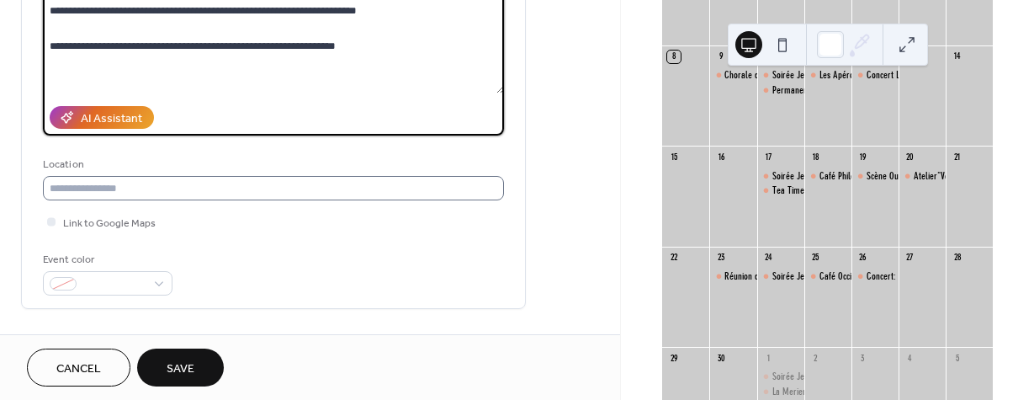
type textarea "**********"
click at [146, 198] on input "text" at bounding box center [273, 188] width 461 height 24
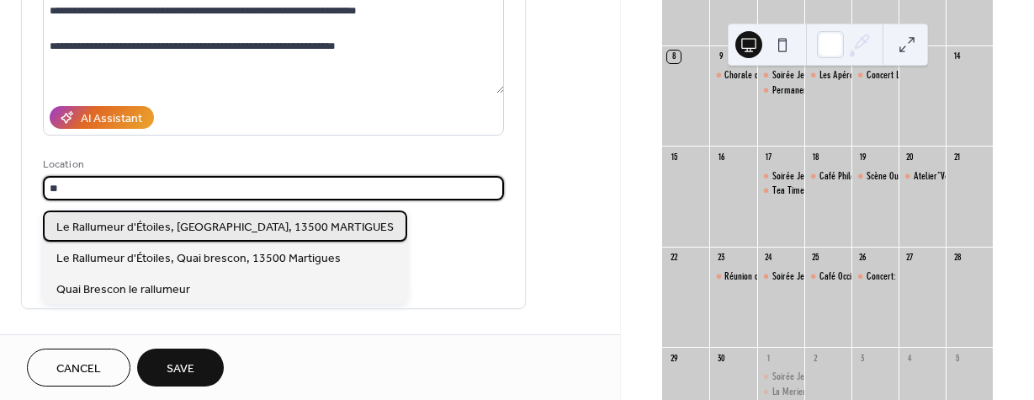
click at [126, 230] on span "Le Rallumeur d'Étoiles, quai Brescon, 13500 MARTIGUES" at bounding box center [224, 228] width 337 height 18
type input "**********"
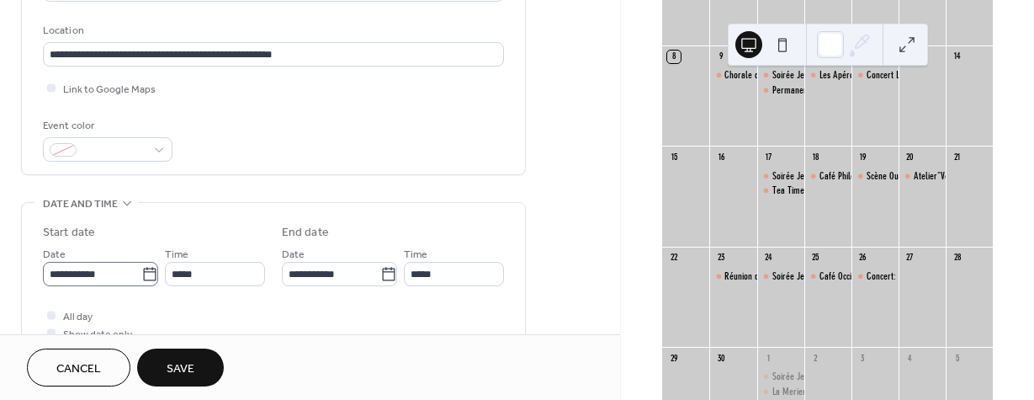
scroll to position [374, 0]
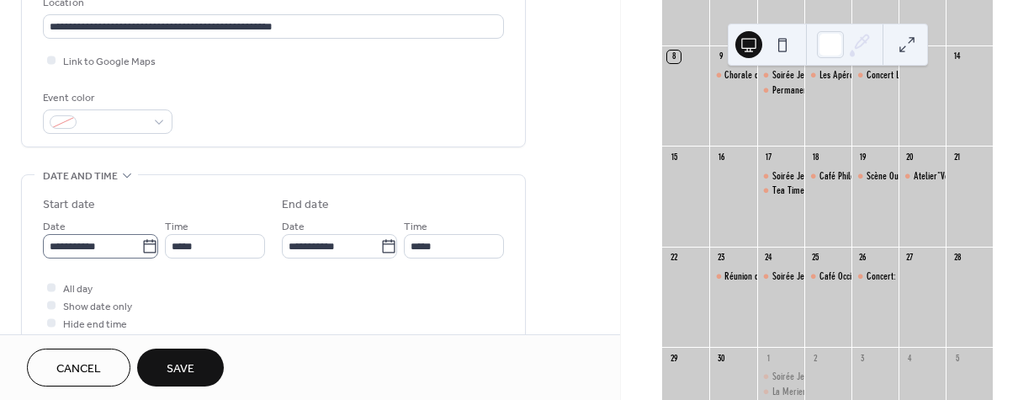
click at [144, 251] on icon at bounding box center [149, 246] width 17 height 17
click at [141, 251] on input "**********" at bounding box center [92, 246] width 98 height 24
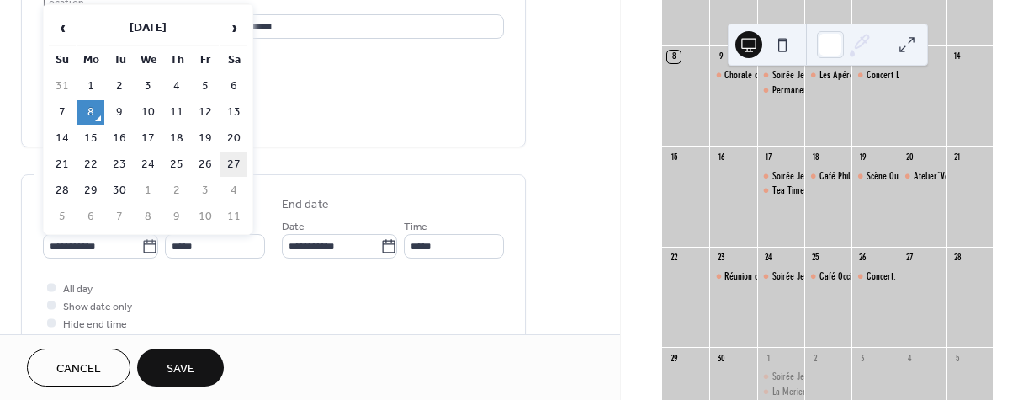
click at [236, 172] on td "27" at bounding box center [233, 164] width 27 height 24
type input "**********"
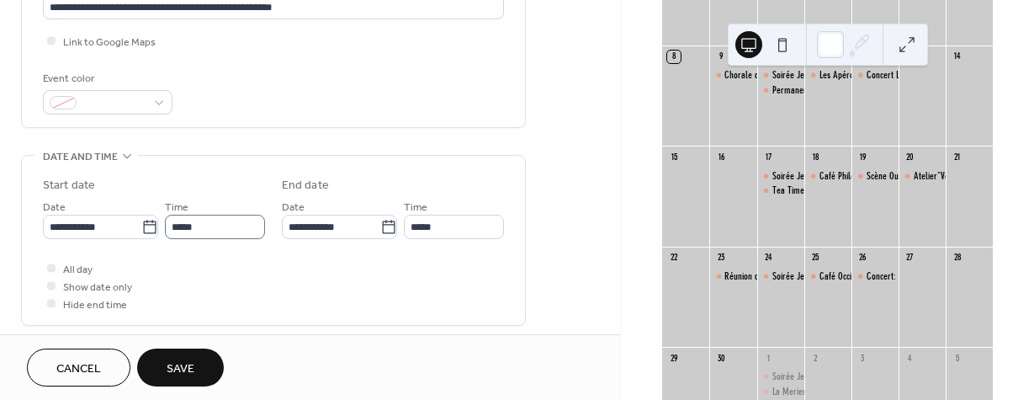
scroll to position [394, 0]
click at [220, 236] on input "*****" at bounding box center [215, 226] width 100 height 24
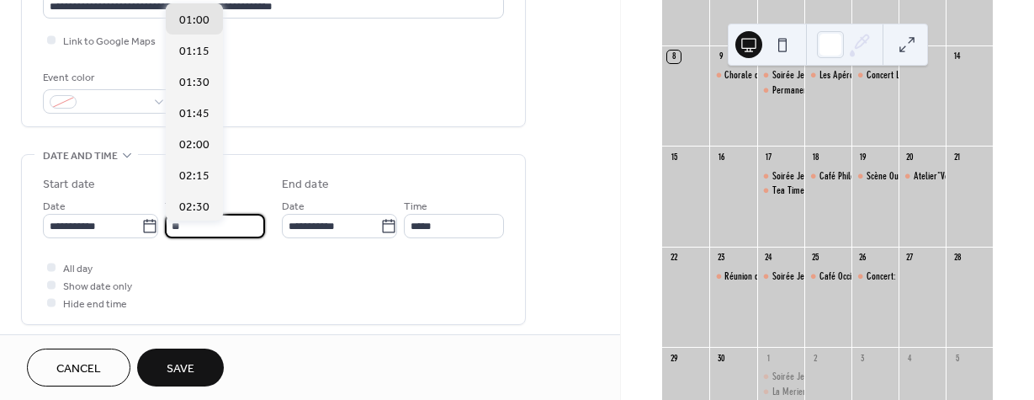
scroll to position [2117, 0]
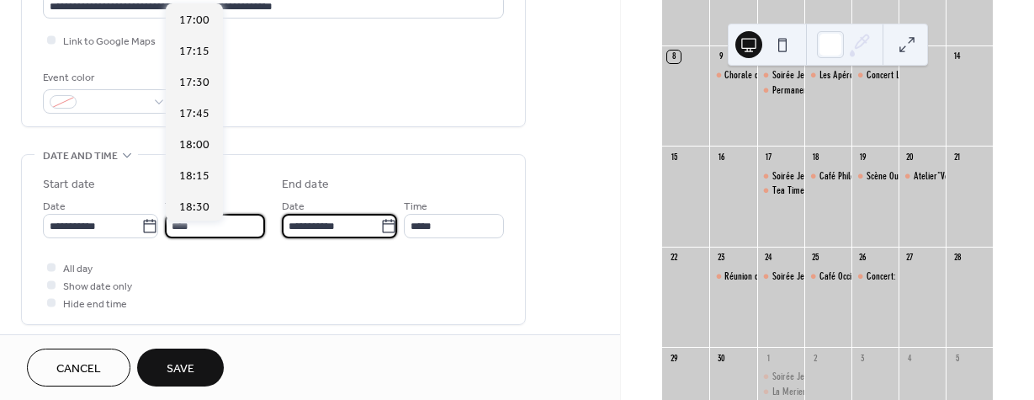
type input "*****"
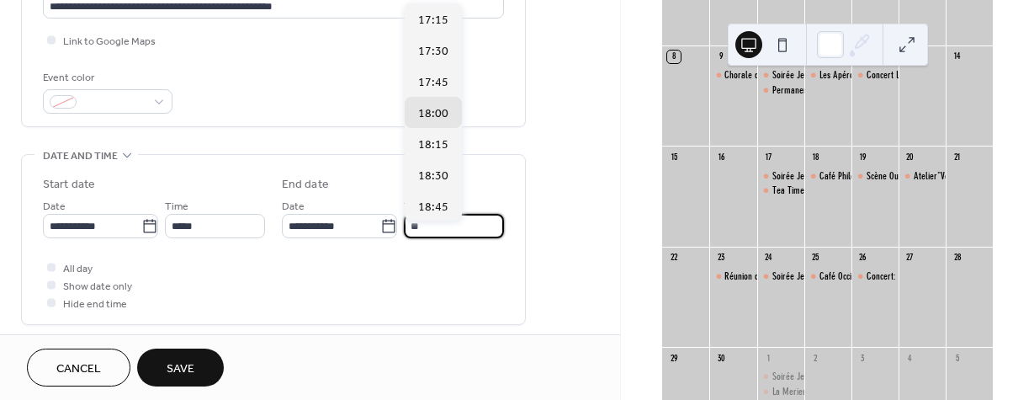
scroll to position [342, 0]
type input "*****"
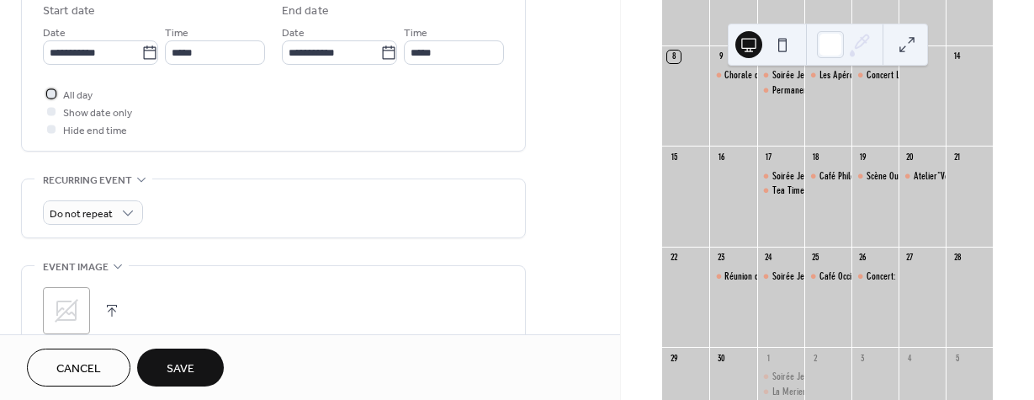
scroll to position [636, 0]
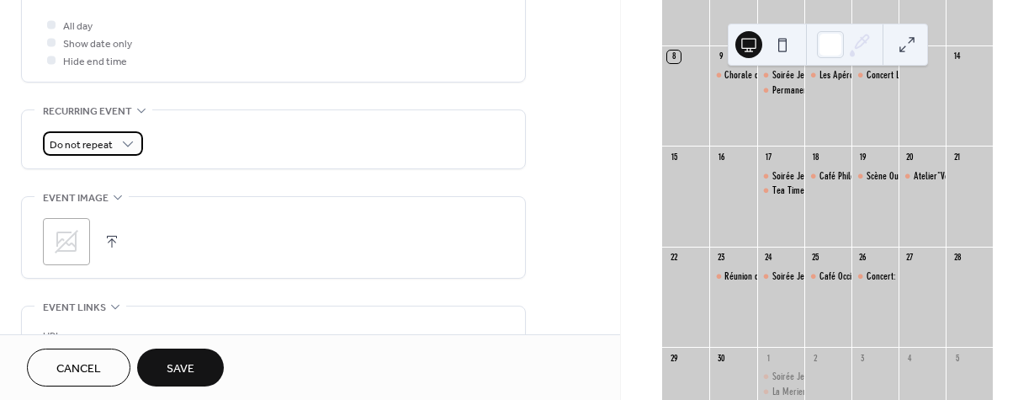
click at [87, 155] on span "Do not repeat" at bounding box center [81, 144] width 63 height 19
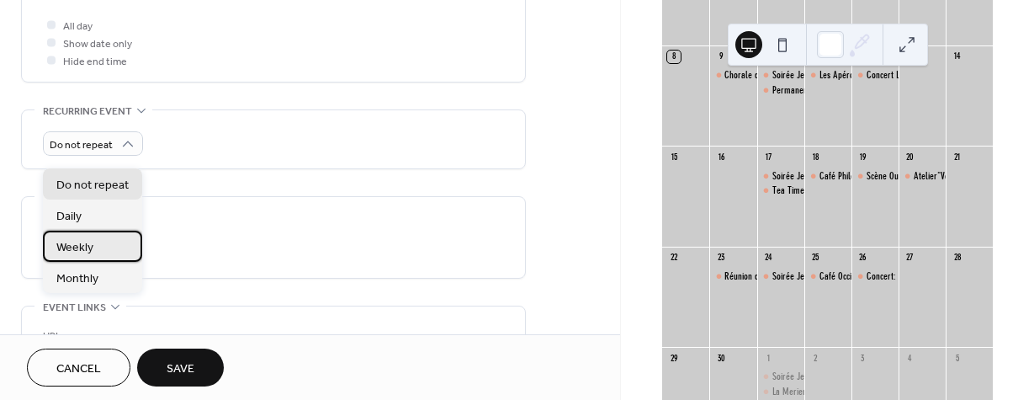
click at [69, 259] on div "Weekly" at bounding box center [92, 246] width 99 height 31
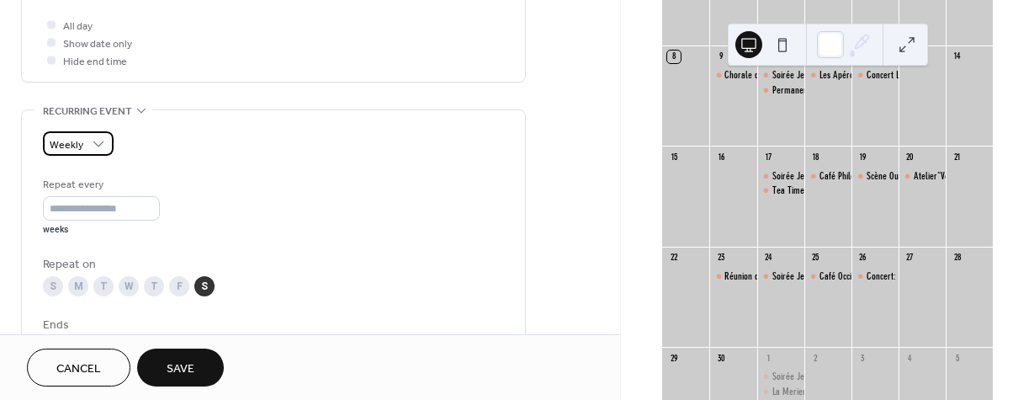
click at [87, 156] on div "Weekly" at bounding box center [78, 143] width 71 height 24
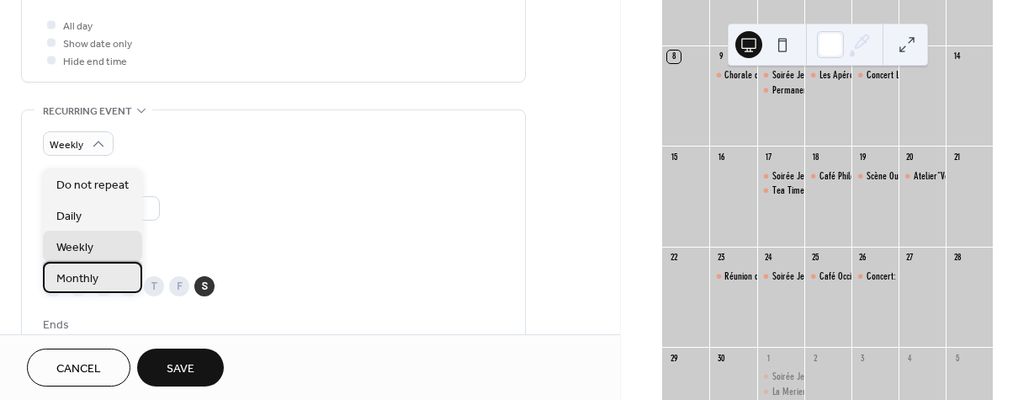
click at [94, 273] on span "Monthly" at bounding box center [77, 279] width 42 height 18
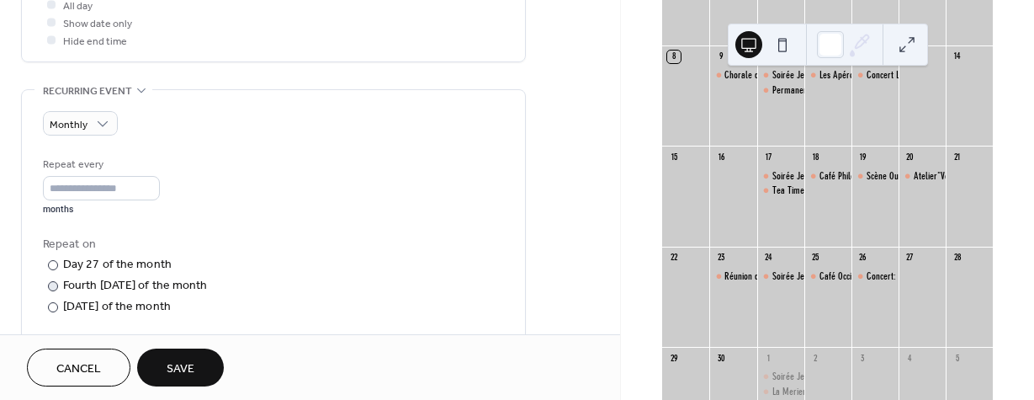
scroll to position [676, 0]
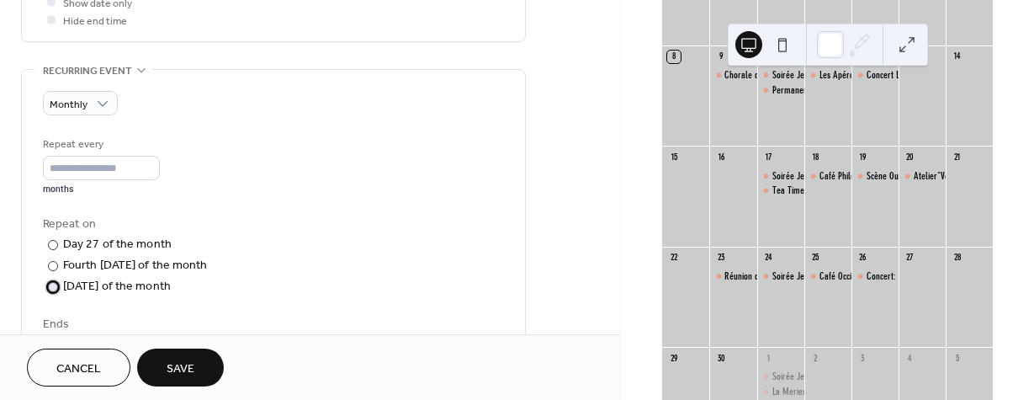
click at [158, 295] on div "Last Saturday of the month" at bounding box center [117, 287] width 108 height 18
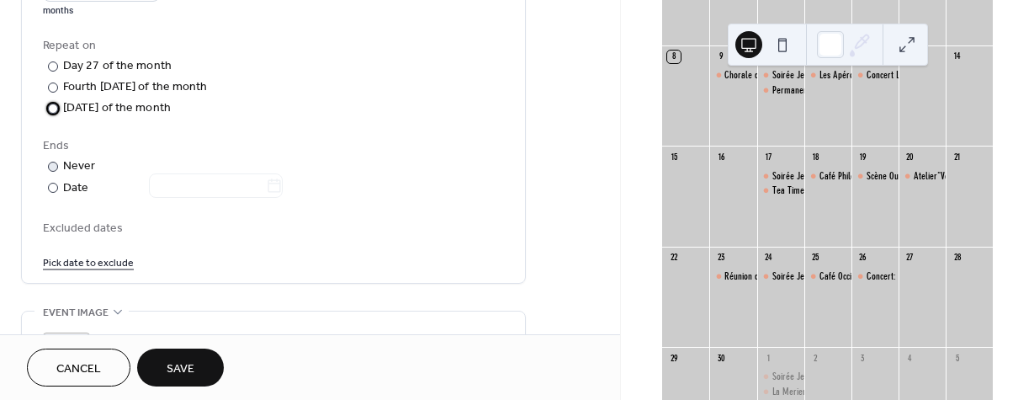
scroll to position [868, 0]
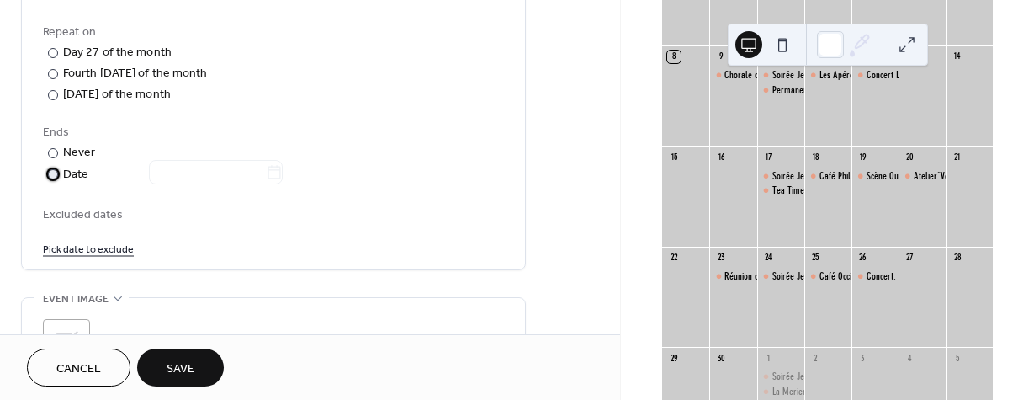
click at [82, 184] on div "Date" at bounding box center [173, 174] width 220 height 19
click at [283, 181] on icon at bounding box center [274, 172] width 17 height 17
click at [266, 184] on input "text" at bounding box center [207, 172] width 117 height 24
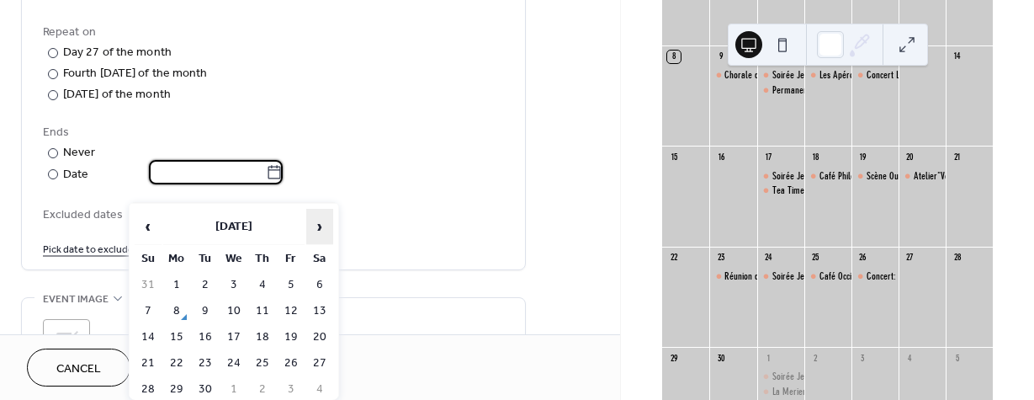
click at [322, 225] on span "›" at bounding box center [319, 226] width 25 height 34
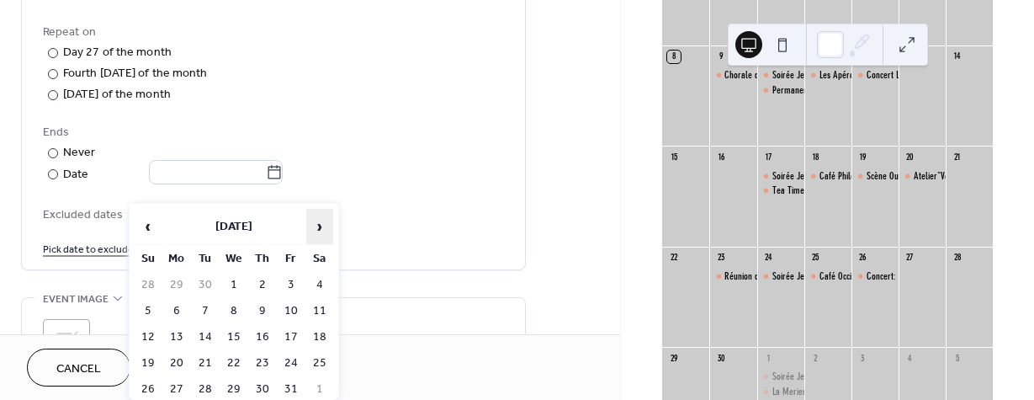
click at [322, 225] on span "›" at bounding box center [319, 226] width 25 height 34
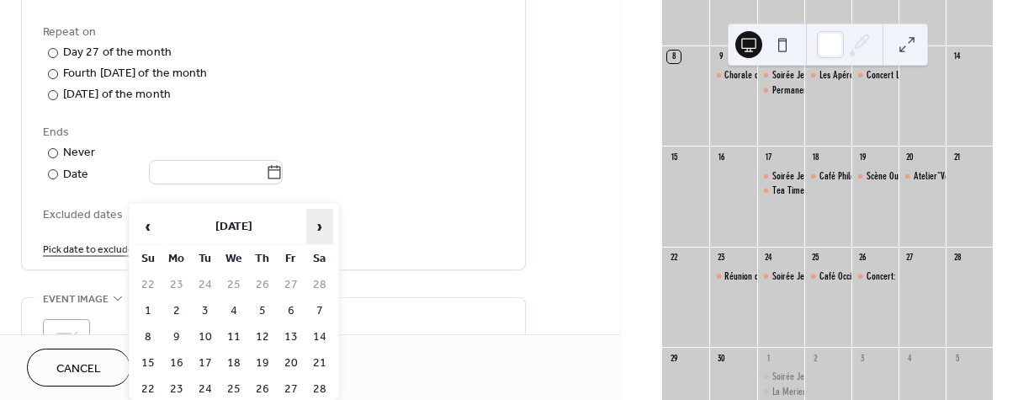
click at [322, 225] on span "›" at bounding box center [319, 226] width 25 height 34
click at [254, 285] on td "2" at bounding box center [262, 285] width 27 height 24
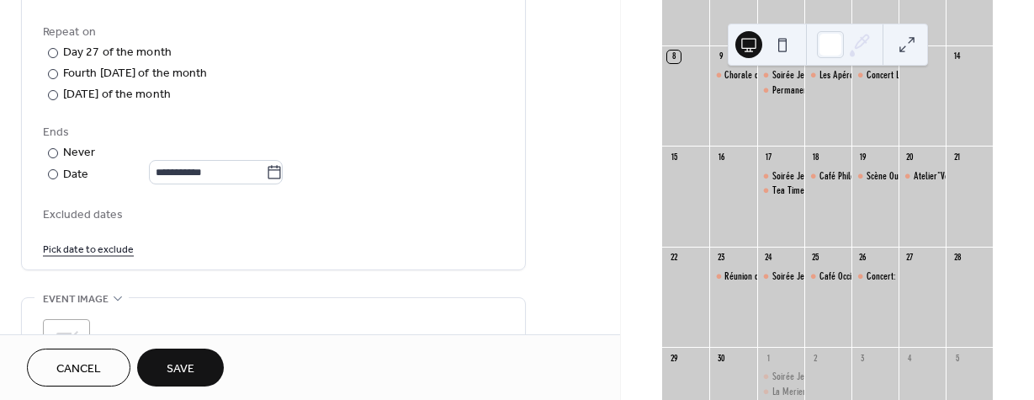
type input "**********"
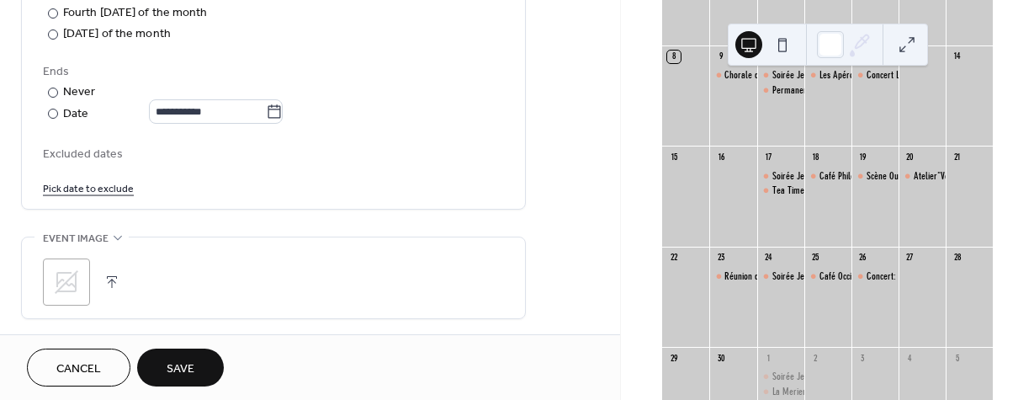
scroll to position [1060, 0]
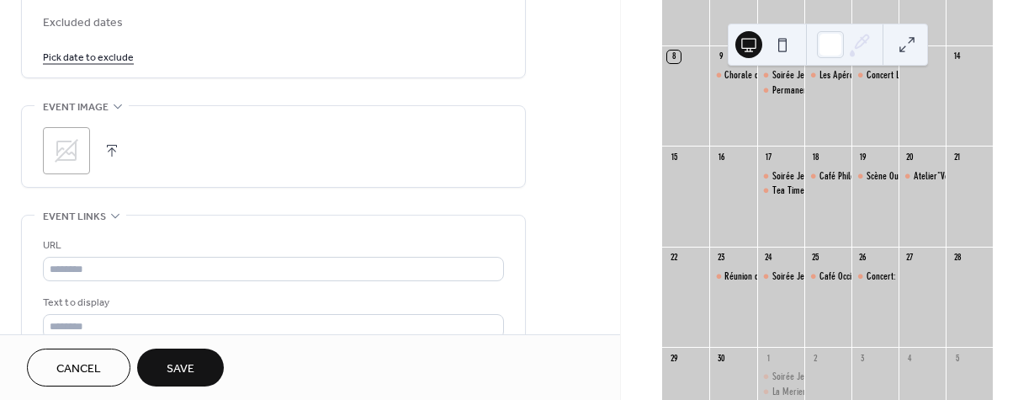
click at [64, 162] on icon at bounding box center [66, 150] width 27 height 27
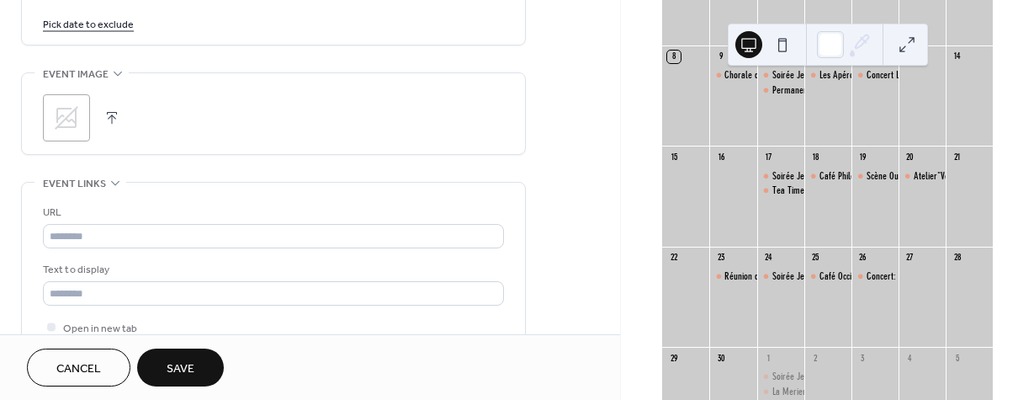
scroll to position [1171, 0]
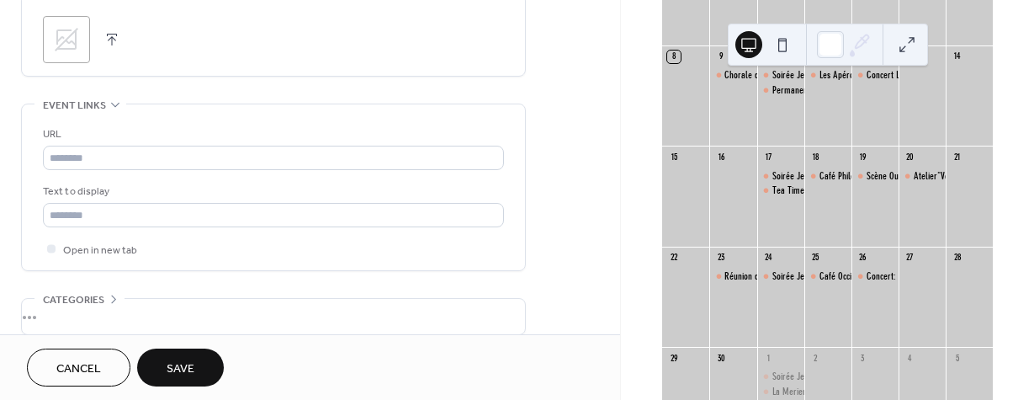
click at [202, 368] on button "Save" at bounding box center [180, 367] width 87 height 38
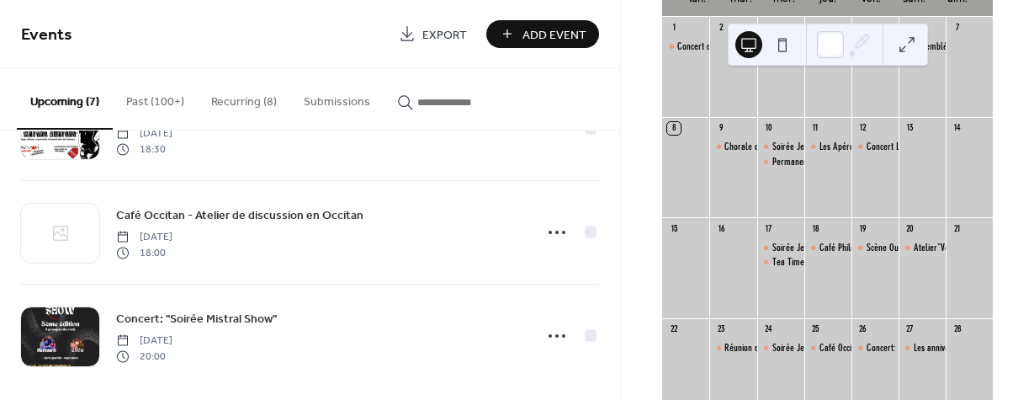
scroll to position [506, 0]
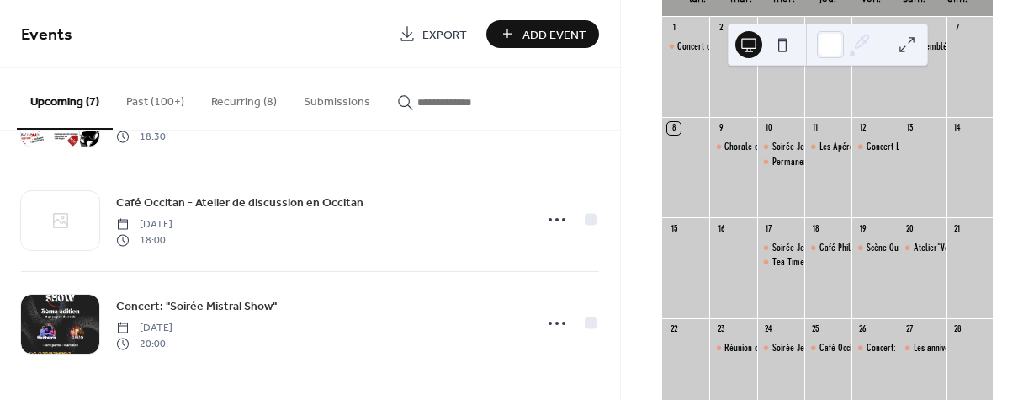
click at [223, 105] on button "Recurring (8)" at bounding box center [244, 98] width 93 height 60
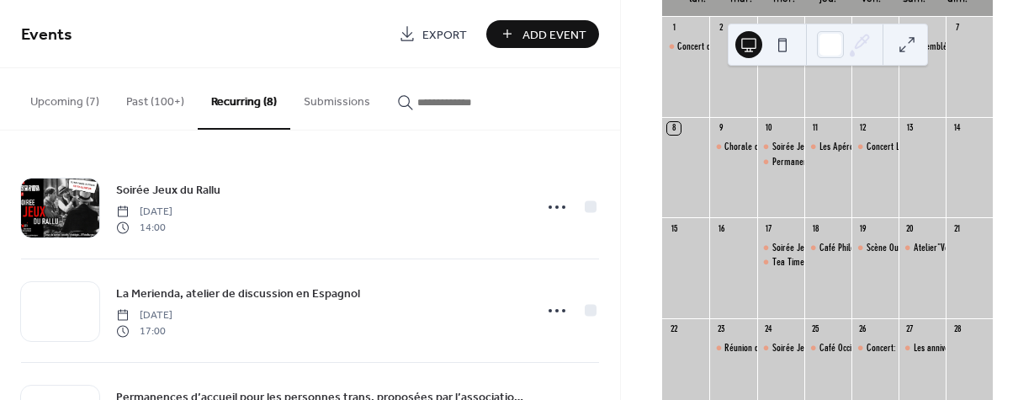
click at [76, 101] on button "Upcoming (7)" at bounding box center [65, 98] width 96 height 60
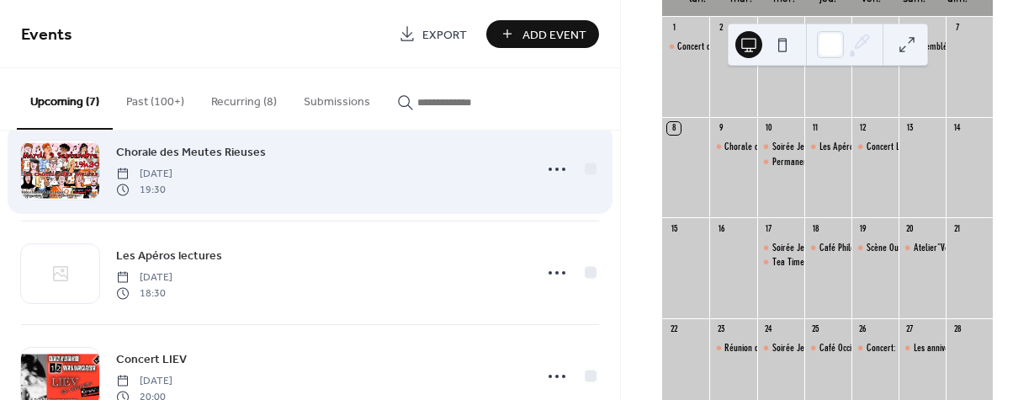
scroll to position [31, 0]
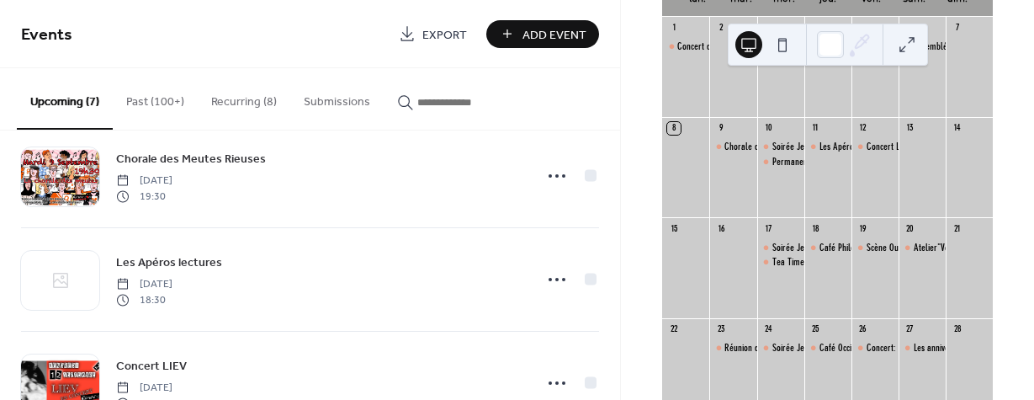
click at [238, 104] on button "Recurring (8)" at bounding box center [244, 98] width 93 height 60
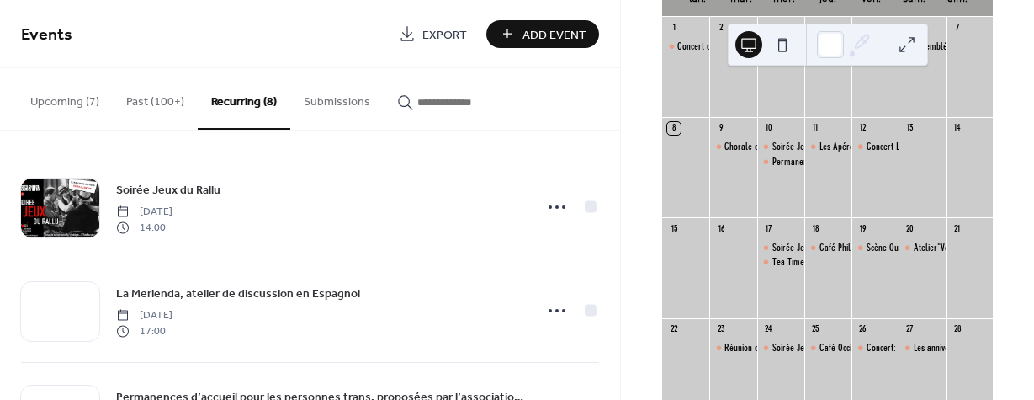
click at [72, 96] on button "Upcoming (7)" at bounding box center [65, 98] width 96 height 60
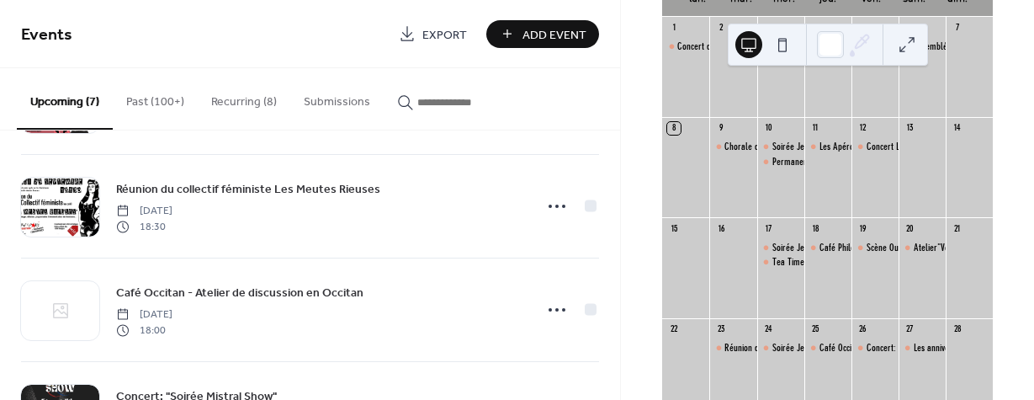
scroll to position [506, 0]
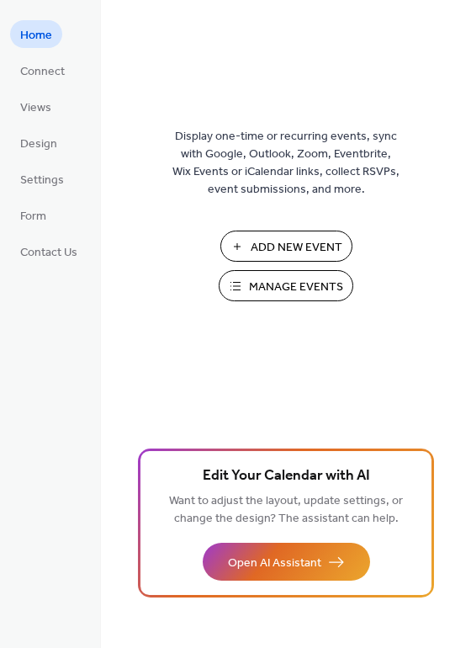
click at [246, 288] on button "Manage Events" at bounding box center [286, 285] width 135 height 31
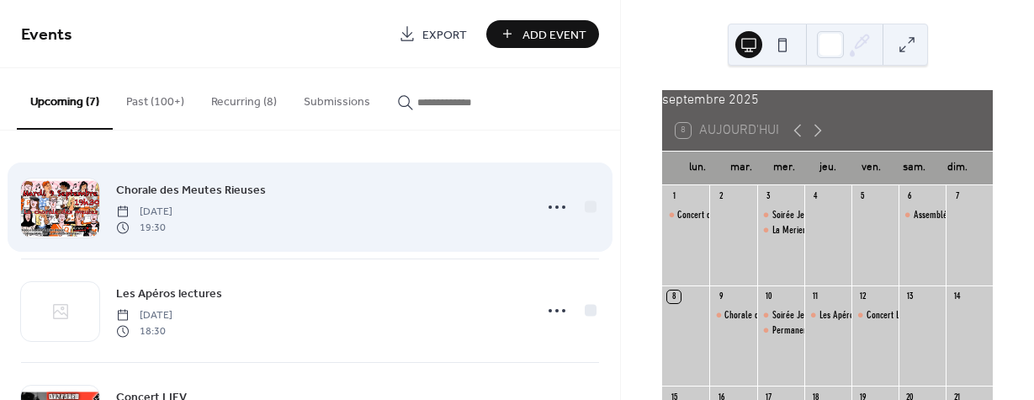
click at [257, 202] on div "Chorale des Meutes Rieuses [DATE] 19:30" at bounding box center [319, 207] width 407 height 54
click at [549, 209] on icon at bounding box center [556, 206] width 27 height 27
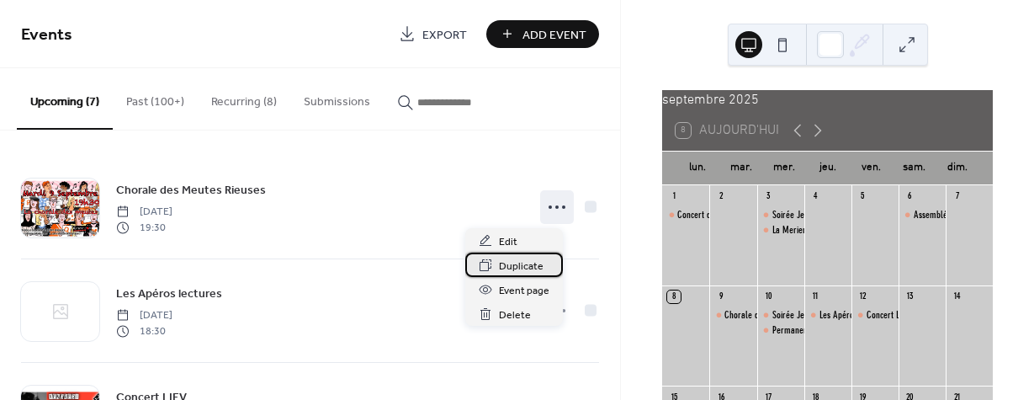
click at [511, 265] on span "Duplicate" at bounding box center [521, 266] width 45 height 18
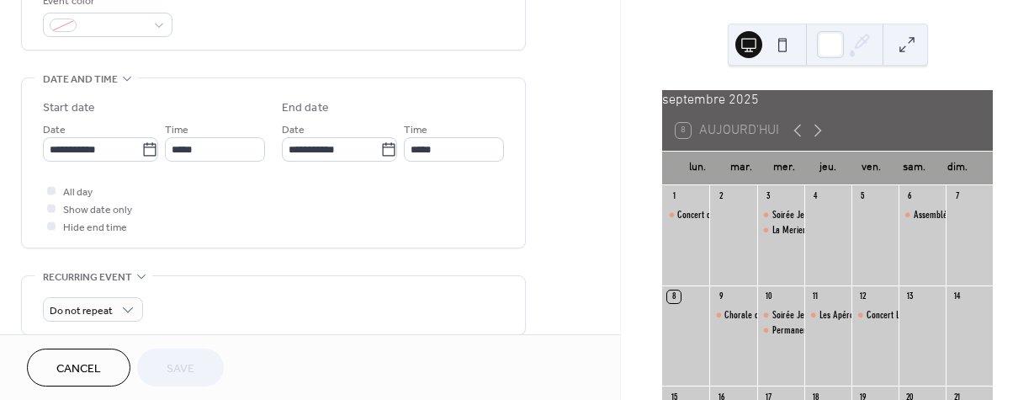
scroll to position [525, 0]
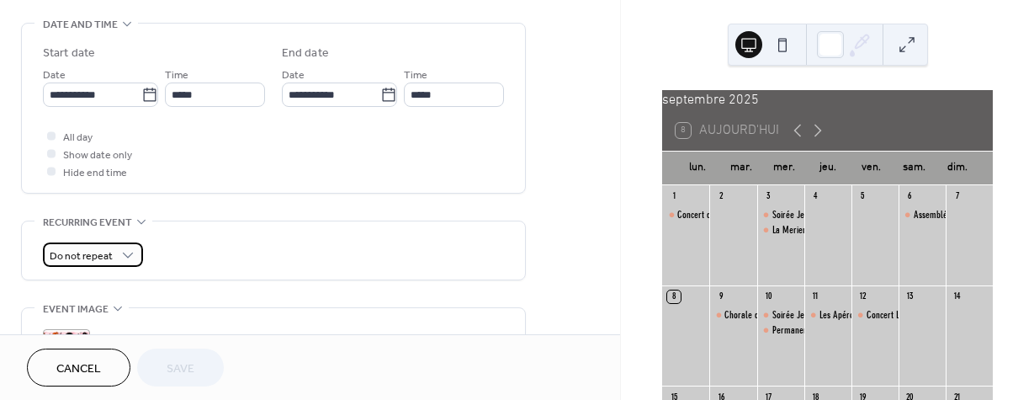
click at [97, 266] on span "Do not repeat" at bounding box center [81, 256] width 63 height 19
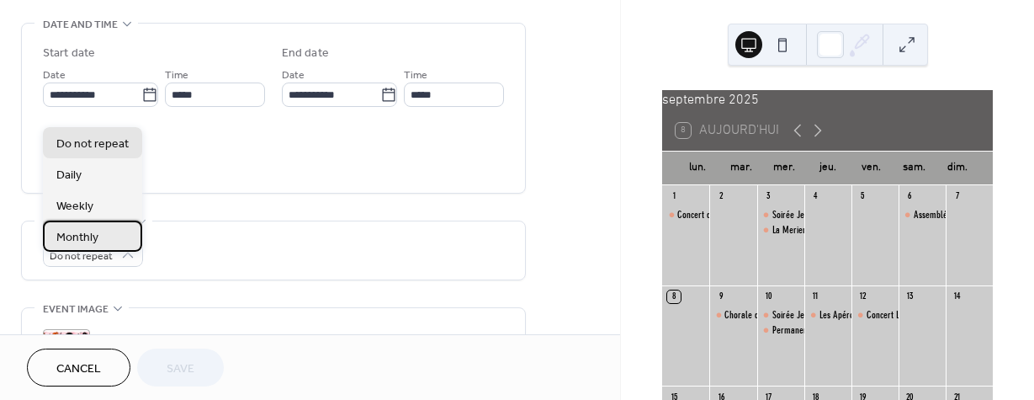
click at [102, 231] on div "Monthly" at bounding box center [92, 235] width 99 height 31
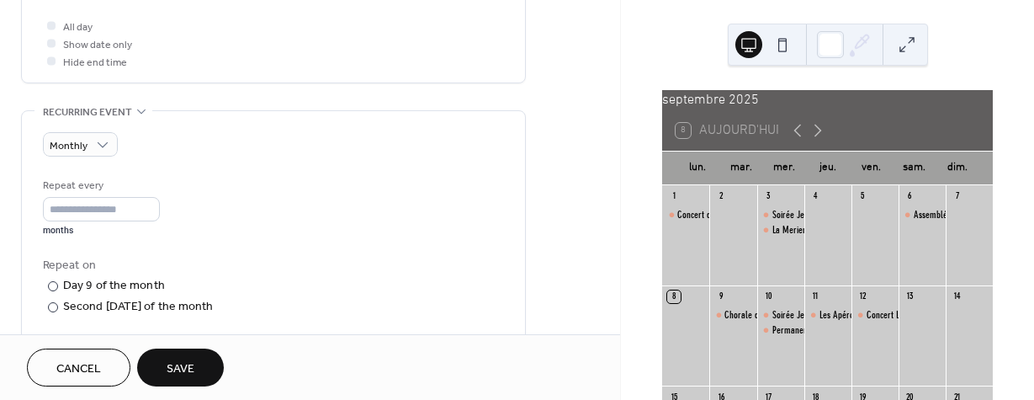
scroll to position [636, 0]
click at [91, 152] on div "Monthly" at bounding box center [80, 143] width 75 height 24
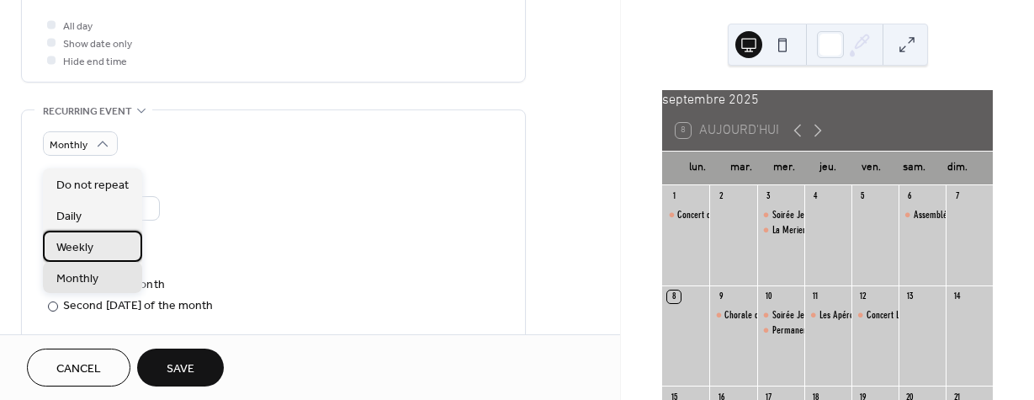
click at [86, 242] on span "Weekly" at bounding box center [74, 248] width 37 height 18
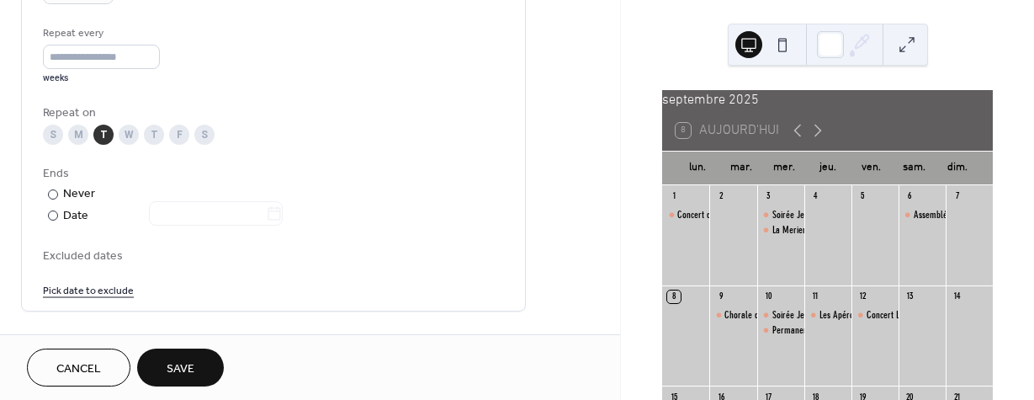
scroll to position [838, 0]
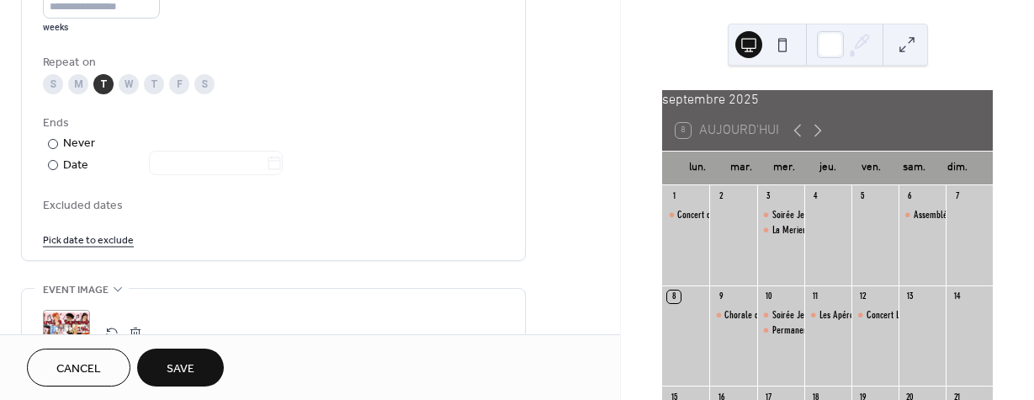
click at [111, 247] on link "Pick date to exclude" at bounding box center [88, 239] width 91 height 18
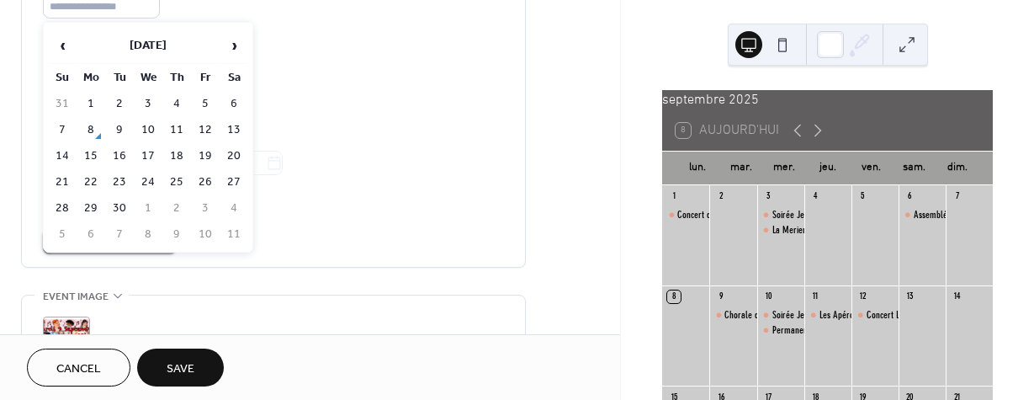
click at [315, 94] on div "S M T W T F S" at bounding box center [273, 84] width 461 height 20
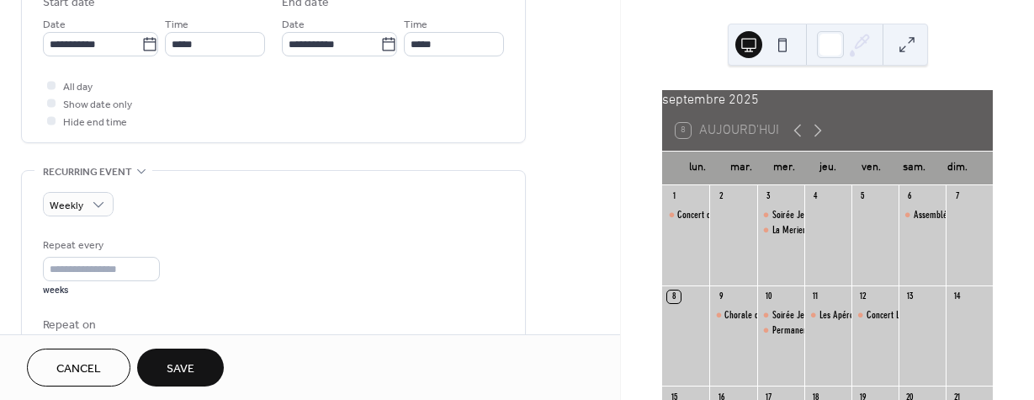
scroll to position [586, 0]
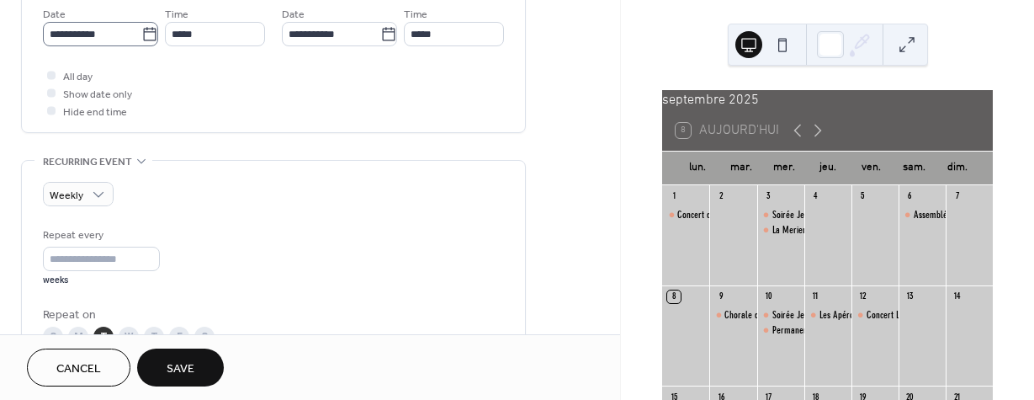
click at [154, 39] on label "**********" at bounding box center [100, 34] width 115 height 24
click at [141, 39] on input "**********" at bounding box center [92, 34] width 98 height 24
click at [145, 41] on icon at bounding box center [149, 34] width 17 height 17
click at [141, 41] on input "**********" at bounding box center [92, 34] width 98 height 24
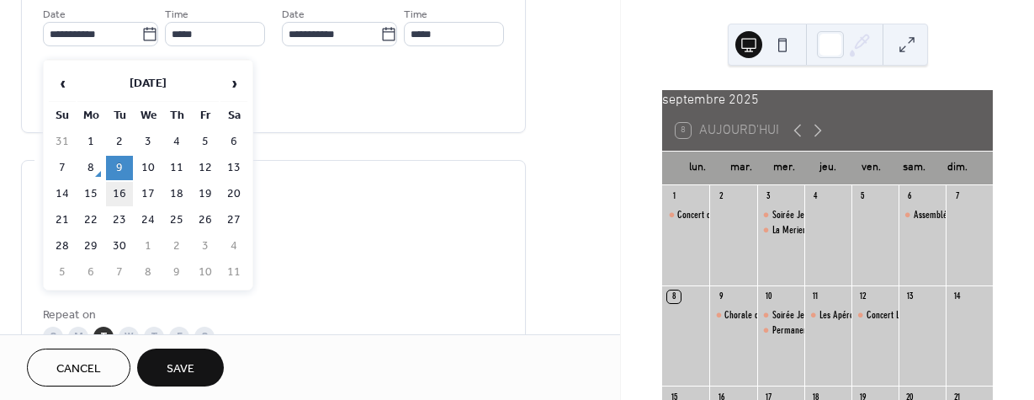
click at [126, 193] on td "16" at bounding box center [119, 194] width 27 height 24
type input "**********"
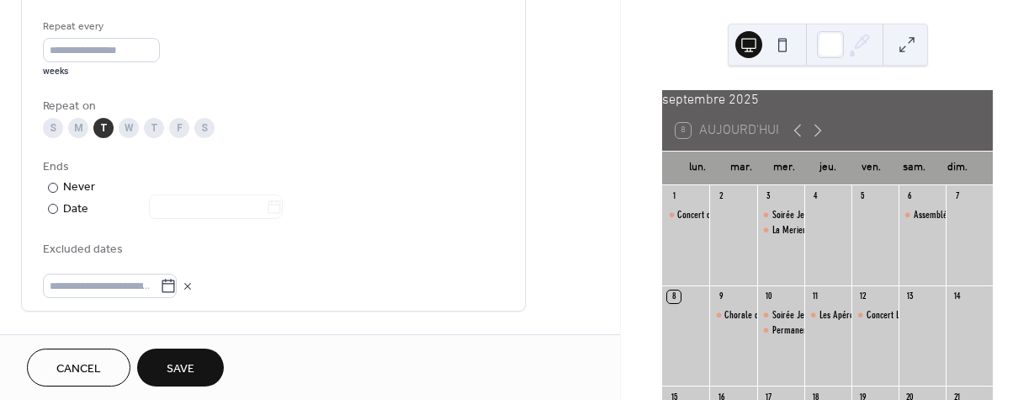
scroll to position [818, 0]
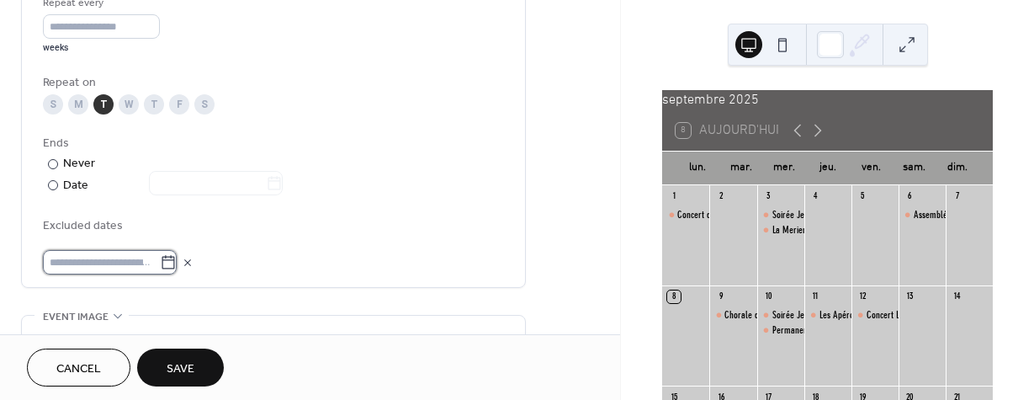
click at [117, 274] on input "text" at bounding box center [101, 262] width 117 height 24
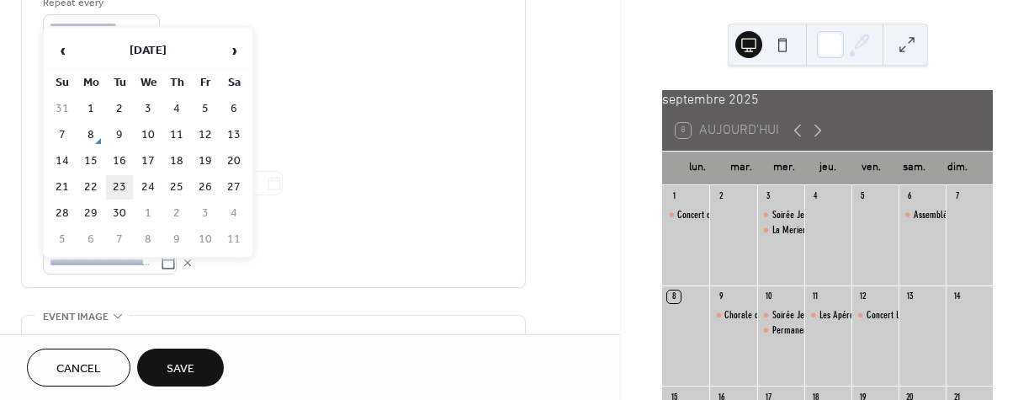
click at [117, 193] on td "23" at bounding box center [119, 187] width 27 height 24
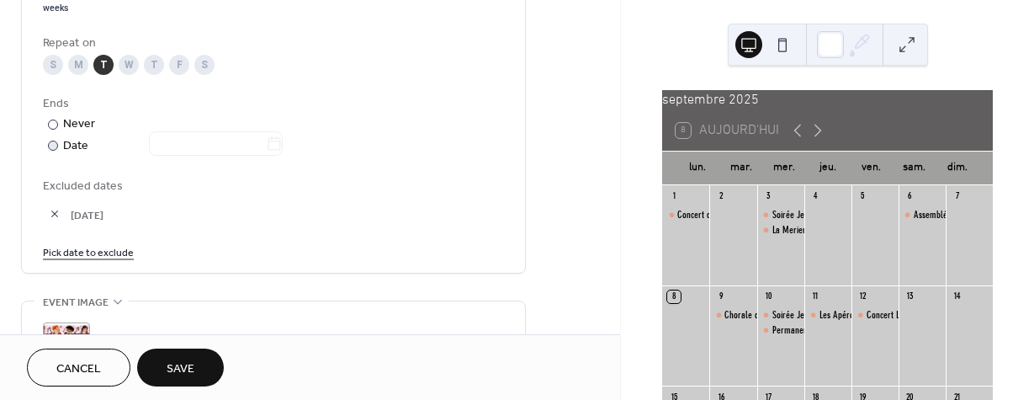
scroll to position [868, 0]
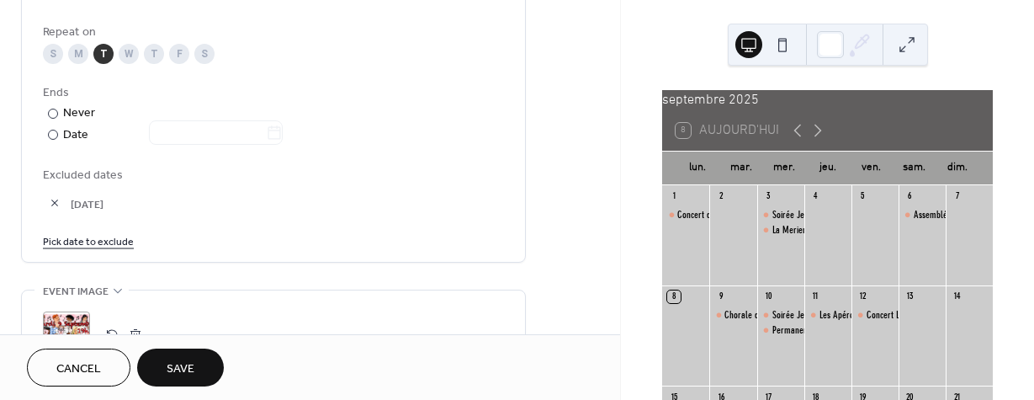
click at [117, 249] on link "Pick date to exclude" at bounding box center [88, 240] width 91 height 18
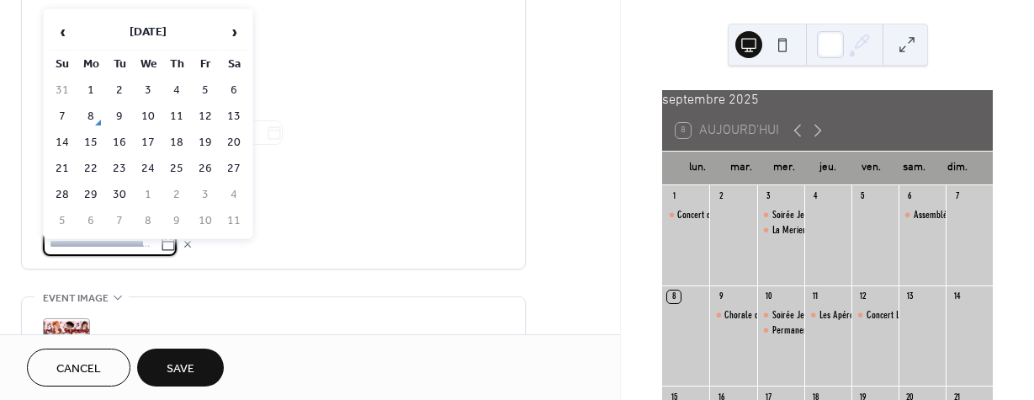
click at [128, 252] on input "text" at bounding box center [101, 243] width 117 height 24
click at [225, 30] on span "›" at bounding box center [233, 32] width 25 height 34
click at [118, 145] on td "14" at bounding box center [119, 142] width 27 height 24
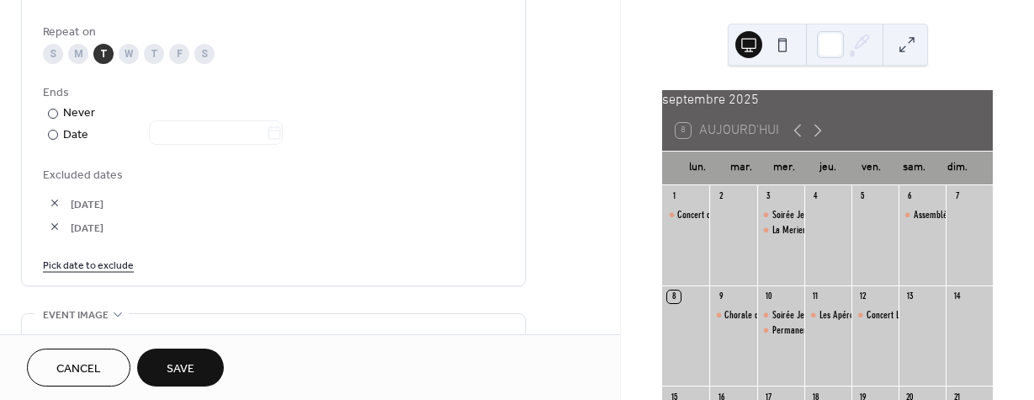
click at [104, 273] on link "Pick date to exclude" at bounding box center [88, 264] width 91 height 18
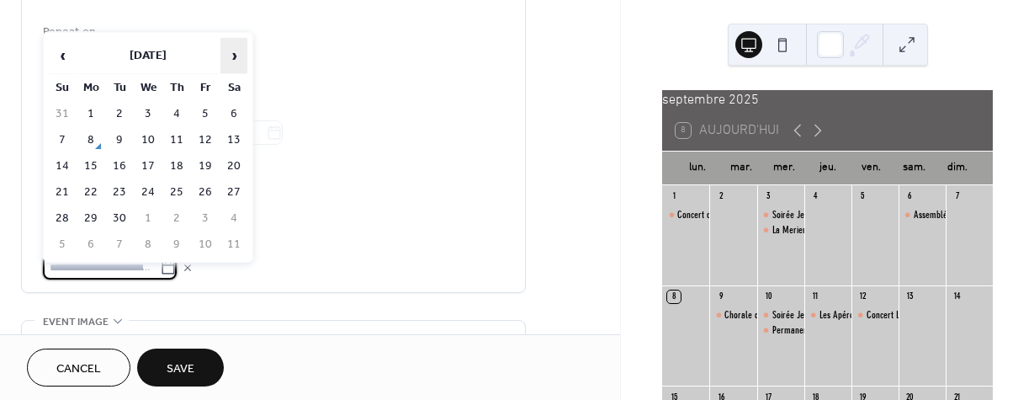
click at [235, 46] on span "›" at bounding box center [233, 56] width 25 height 34
click at [115, 195] on td "21" at bounding box center [119, 192] width 27 height 24
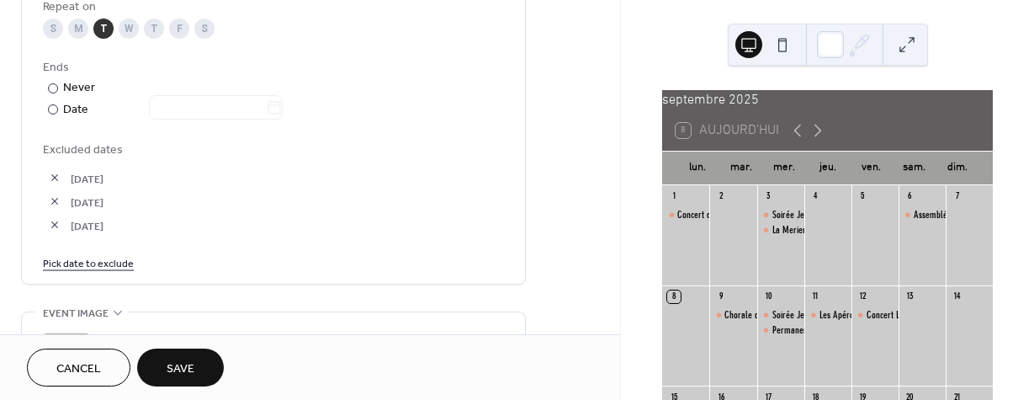
scroll to position [939, 0]
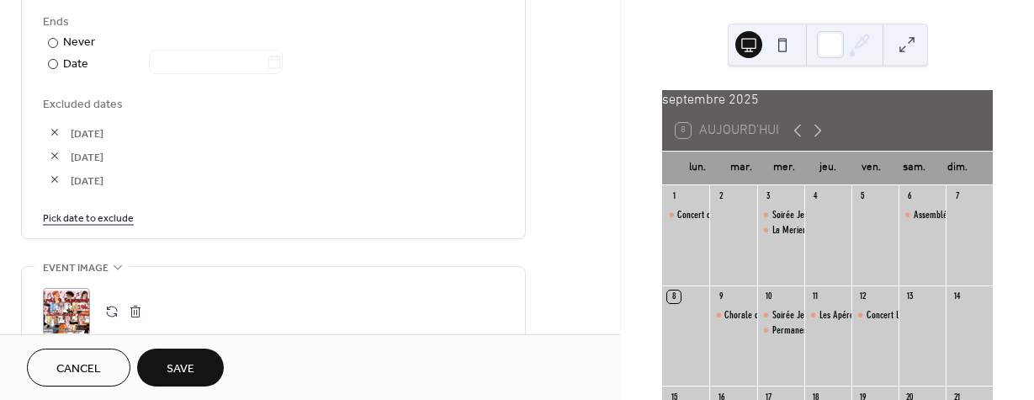
click at [100, 225] on link "Pick date to exclude" at bounding box center [88, 217] width 91 height 18
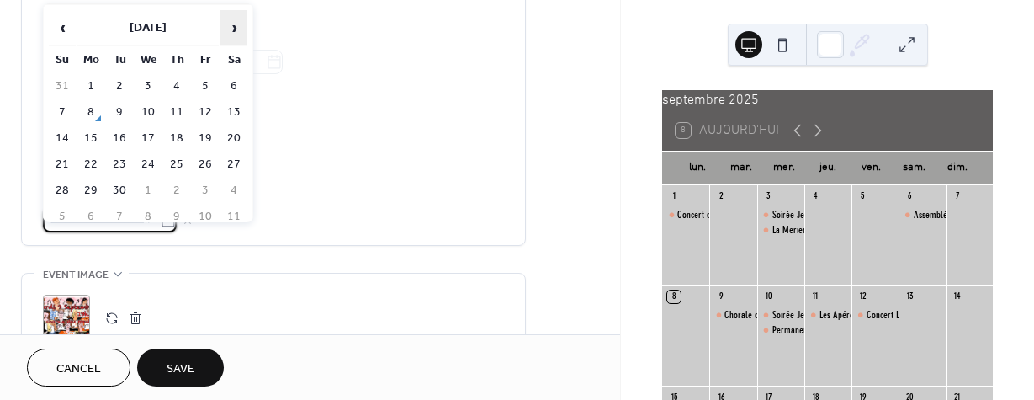
click at [236, 32] on span "›" at bounding box center [233, 28] width 25 height 34
click at [130, 196] on td "28" at bounding box center [119, 190] width 27 height 24
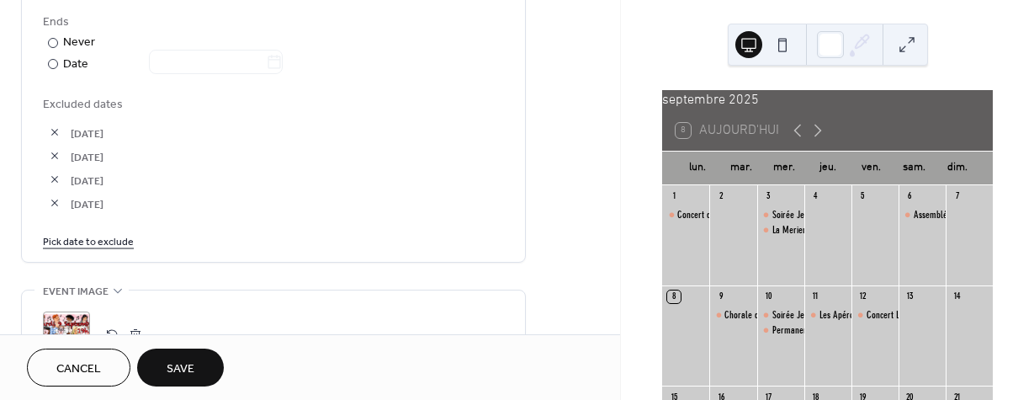
click at [110, 249] on link "Pick date to exclude" at bounding box center [88, 240] width 91 height 18
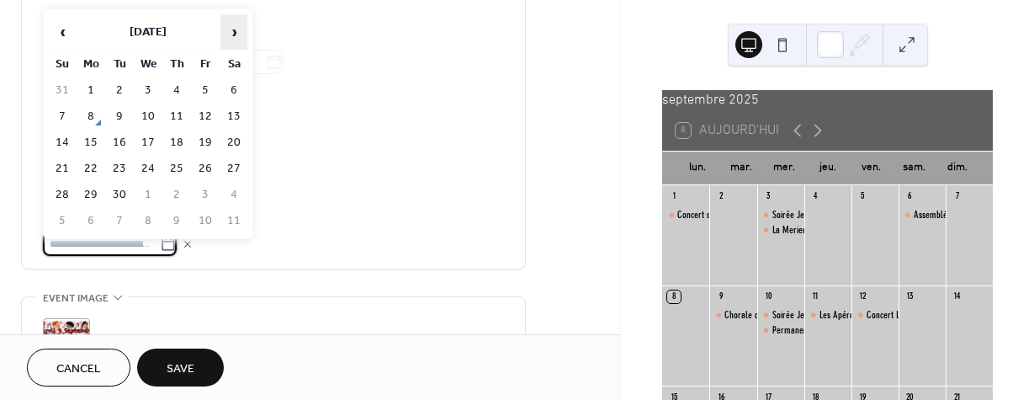
click at [236, 28] on span "›" at bounding box center [233, 32] width 25 height 34
click at [118, 146] on td "11" at bounding box center [119, 142] width 27 height 24
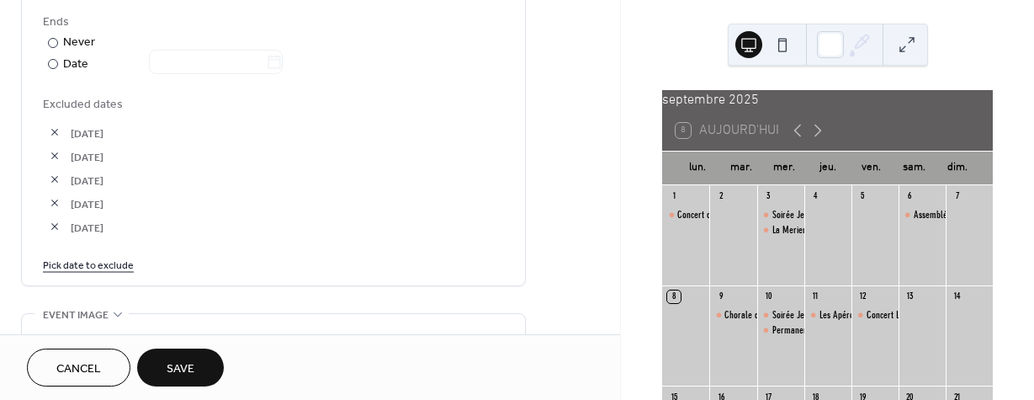
scroll to position [929, 0]
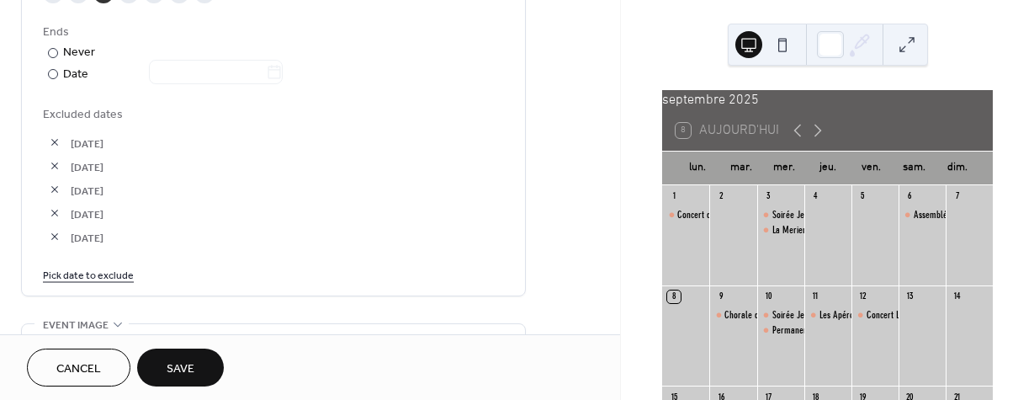
click at [54, 248] on button "button" at bounding box center [55, 237] width 24 height 24
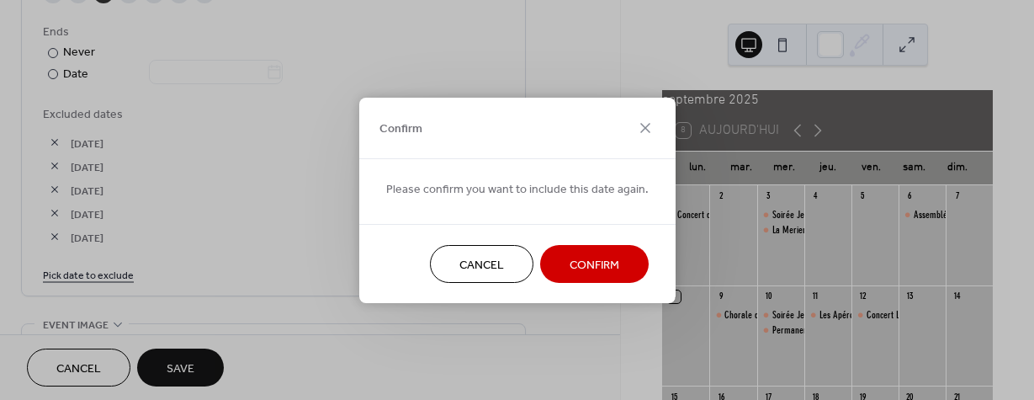
click at [586, 270] on span "Confirm" at bounding box center [595, 265] width 50 height 18
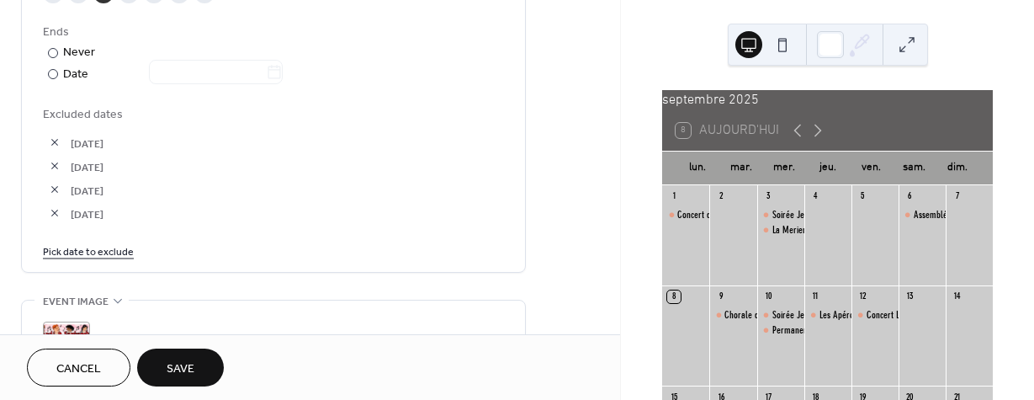
click at [82, 259] on link "Pick date to exclude" at bounding box center [88, 250] width 91 height 18
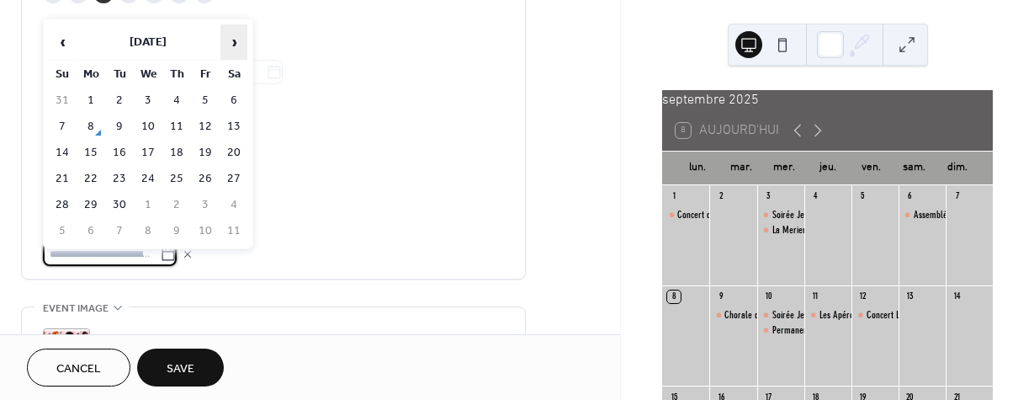
click at [236, 40] on span "›" at bounding box center [233, 42] width 25 height 34
click at [118, 188] on td "18" at bounding box center [119, 179] width 27 height 24
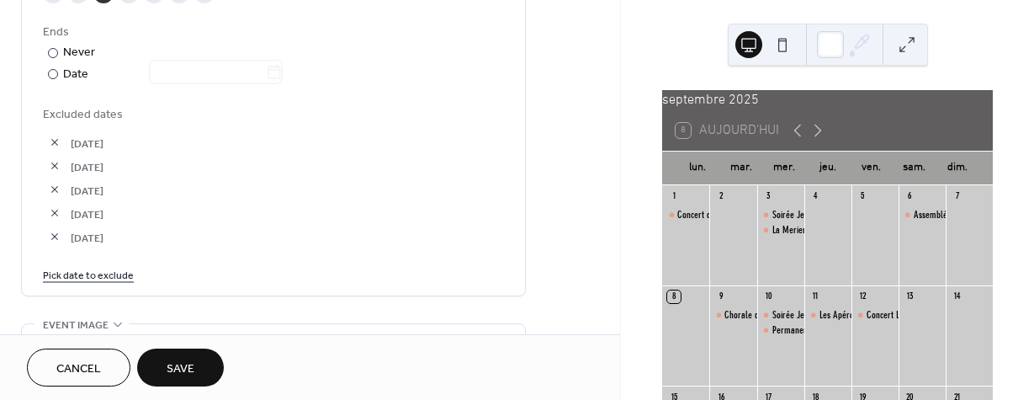
click at [103, 283] on link "Pick date to exclude" at bounding box center [88, 274] width 91 height 18
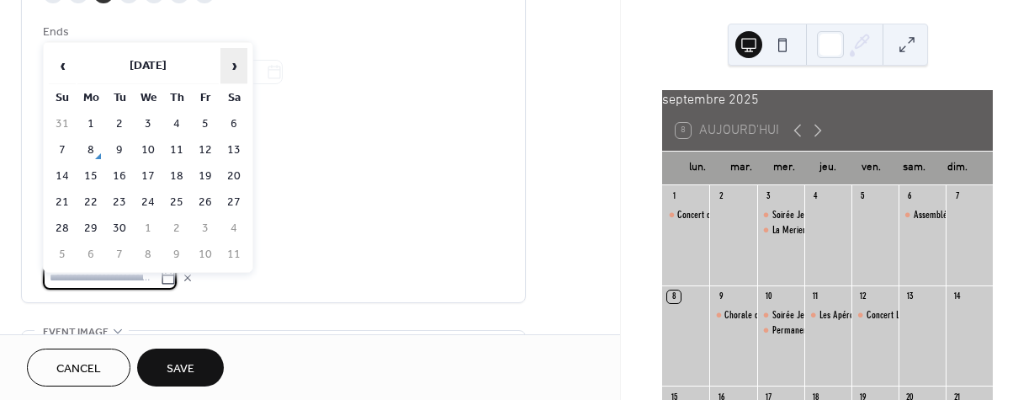
click at [238, 64] on span "›" at bounding box center [233, 66] width 25 height 34
click at [120, 181] on td "16" at bounding box center [119, 176] width 27 height 24
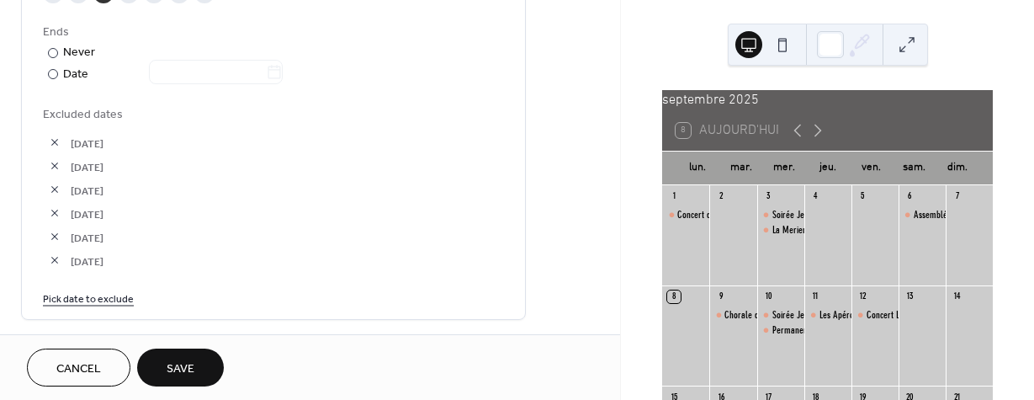
click at [193, 371] on span "Save" at bounding box center [181, 369] width 28 height 18
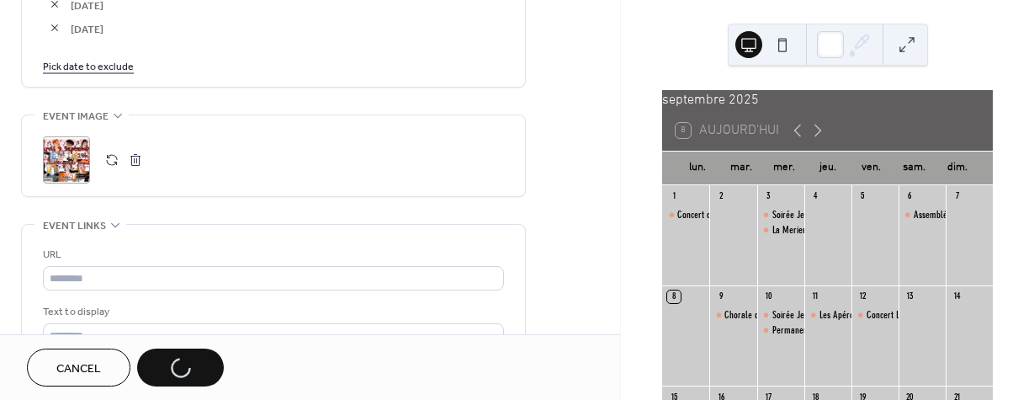
click at [134, 173] on div "**********" at bounding box center [310, 200] width 620 height 400
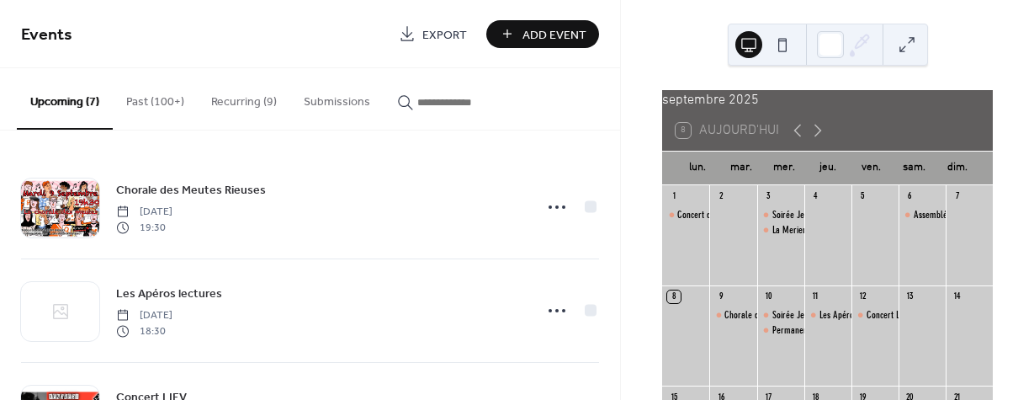
click at [256, 106] on button "Recurring (9)" at bounding box center [244, 98] width 93 height 60
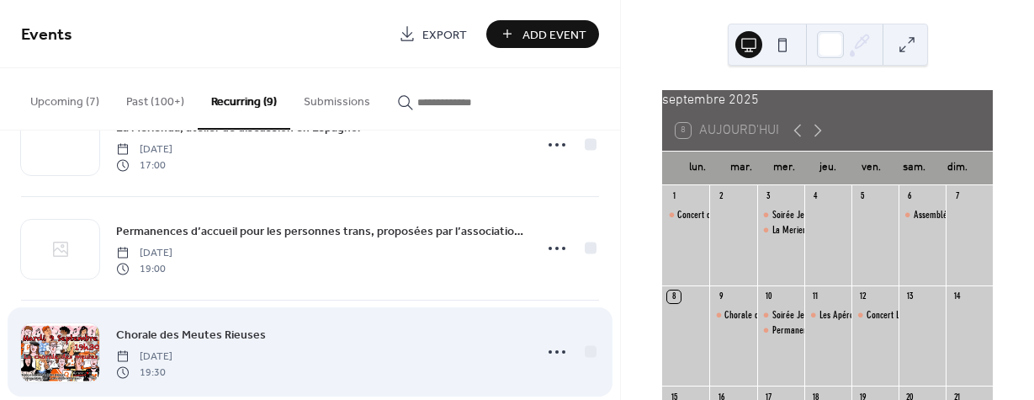
scroll to position [283, 0]
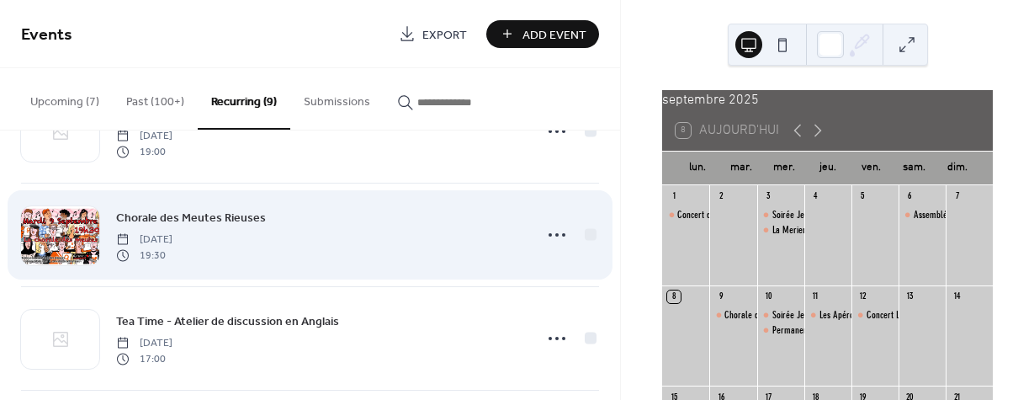
click at [172, 241] on span "[DATE]" at bounding box center [144, 239] width 56 height 15
click at [548, 241] on icon at bounding box center [556, 234] width 27 height 27
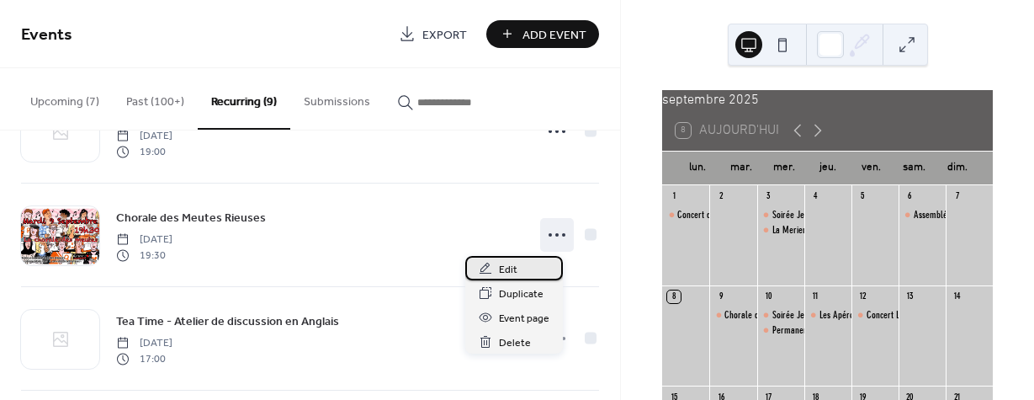
click at [508, 271] on span "Edit" at bounding box center [508, 270] width 19 height 18
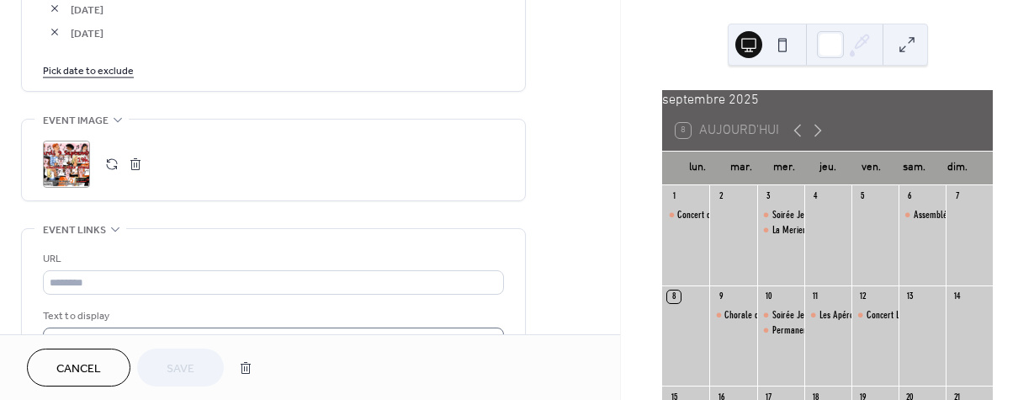
scroll to position [1262, 0]
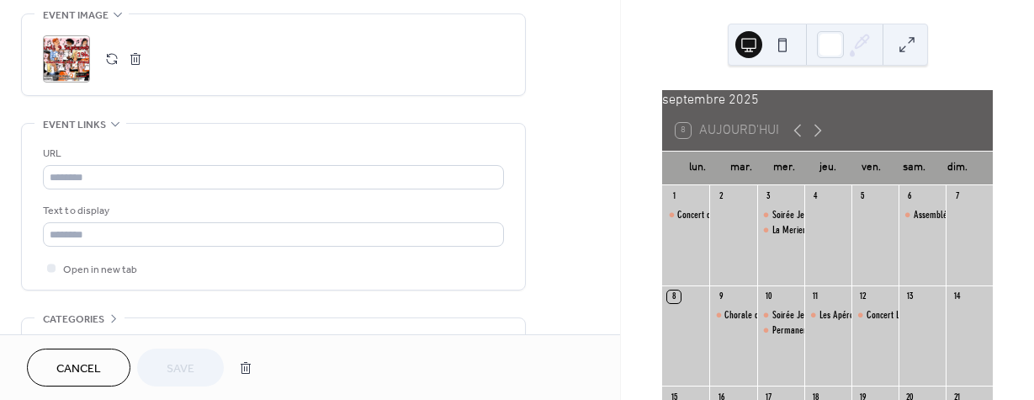
click at [135, 71] on button "button" at bounding box center [136, 59] width 24 height 24
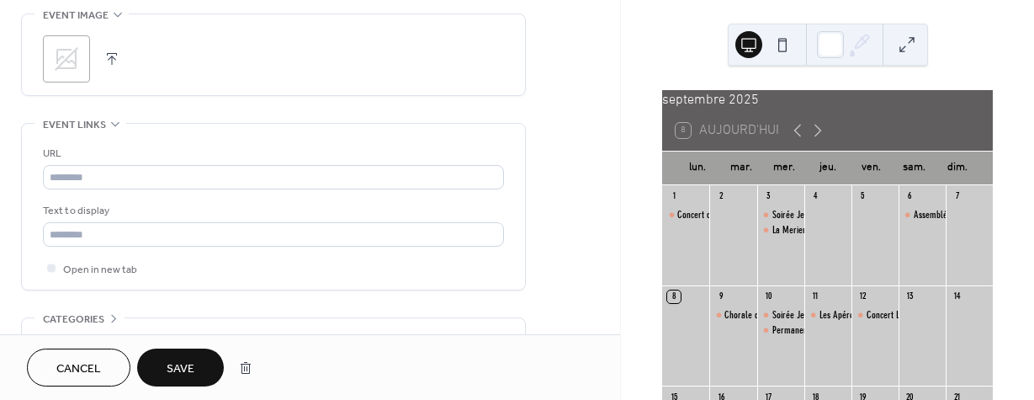
scroll to position [1386, 0]
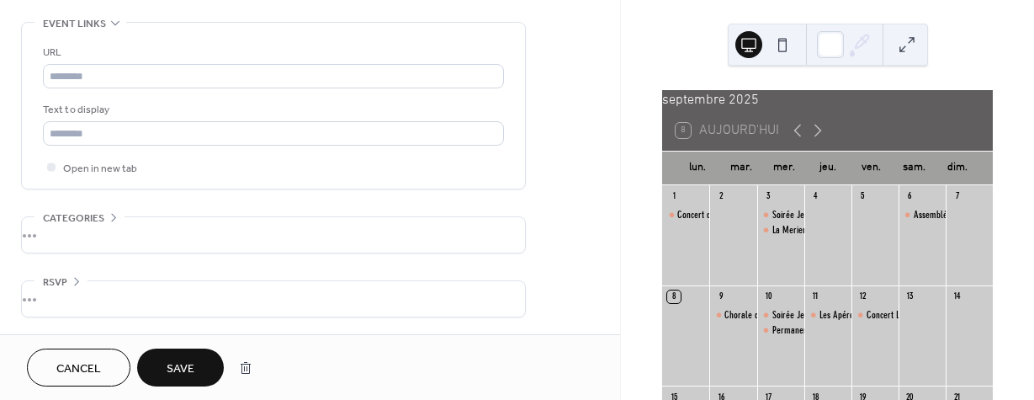
click at [187, 362] on span "Save" at bounding box center [181, 369] width 28 height 18
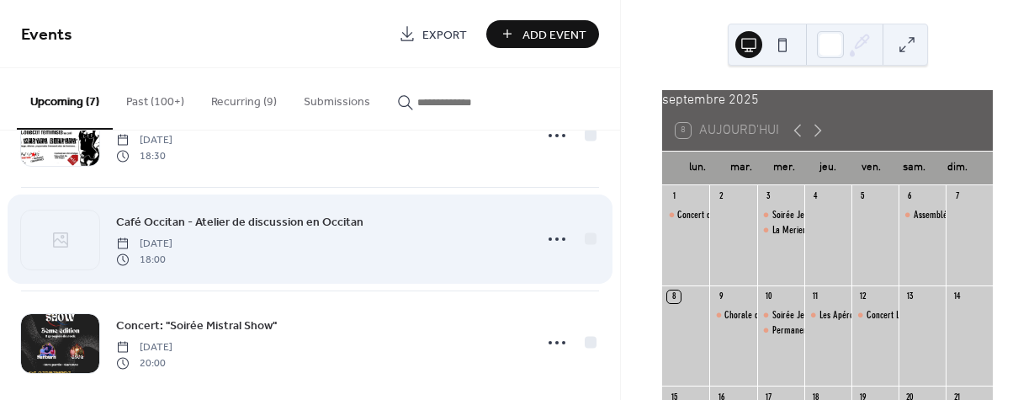
scroll to position [506, 0]
